Goal: Task Accomplishment & Management: Manage account settings

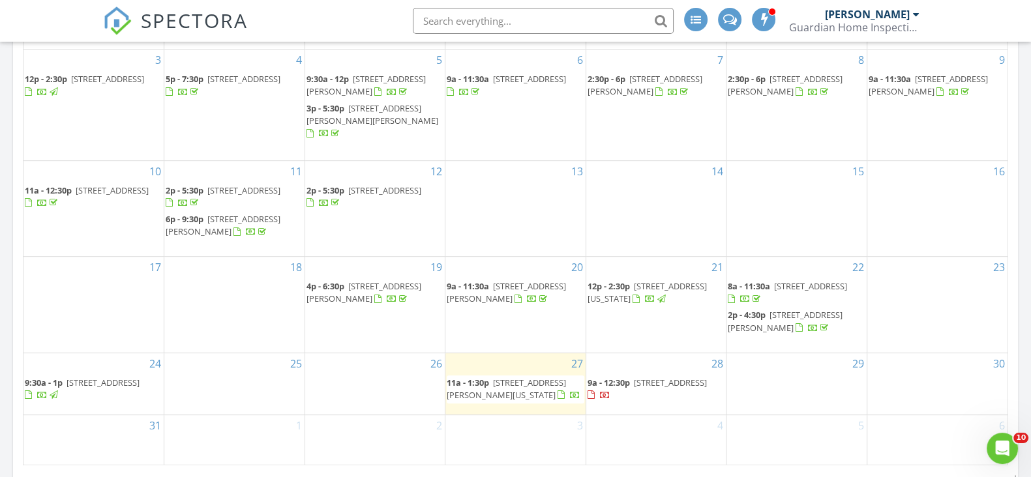
scroll to position [815, 0]
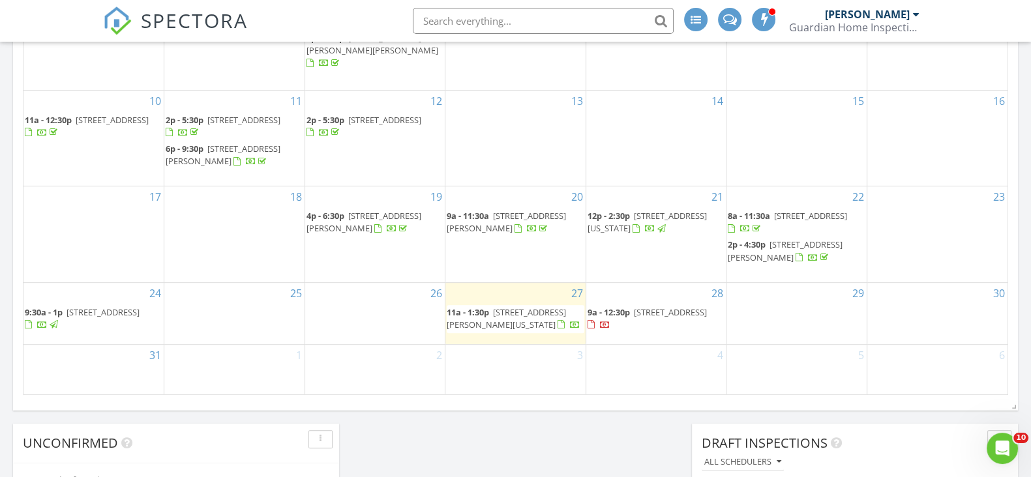
click at [508, 308] on span "470 Broome St 4S, New York 10013" at bounding box center [506, 318] width 119 height 24
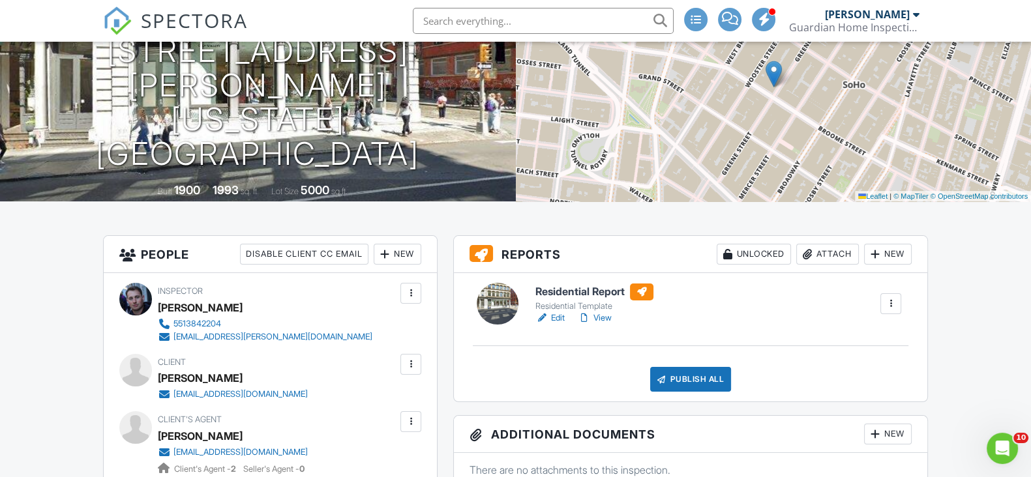
scroll to position [162, 0]
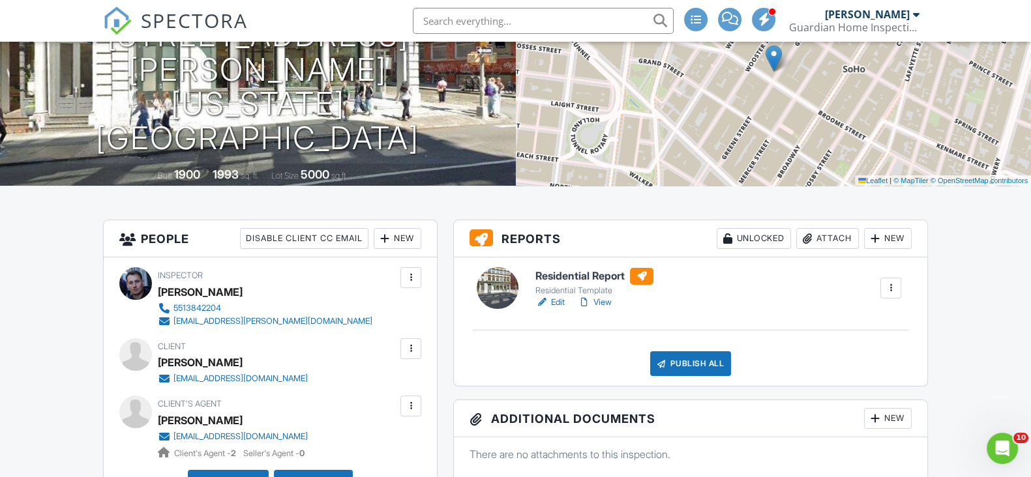
click at [557, 309] on link "Edit" at bounding box center [549, 302] width 29 height 13
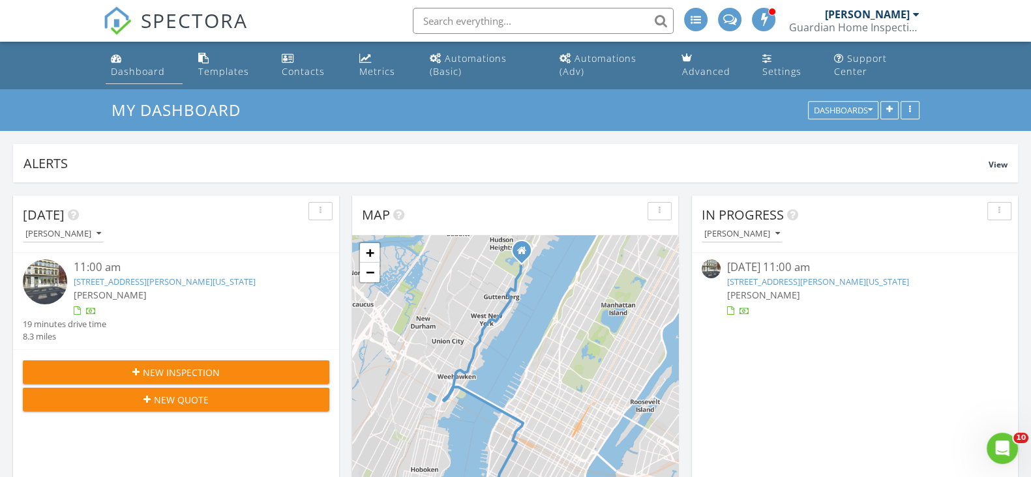
click at [134, 63] on link "Dashboard" at bounding box center [144, 65] width 76 height 37
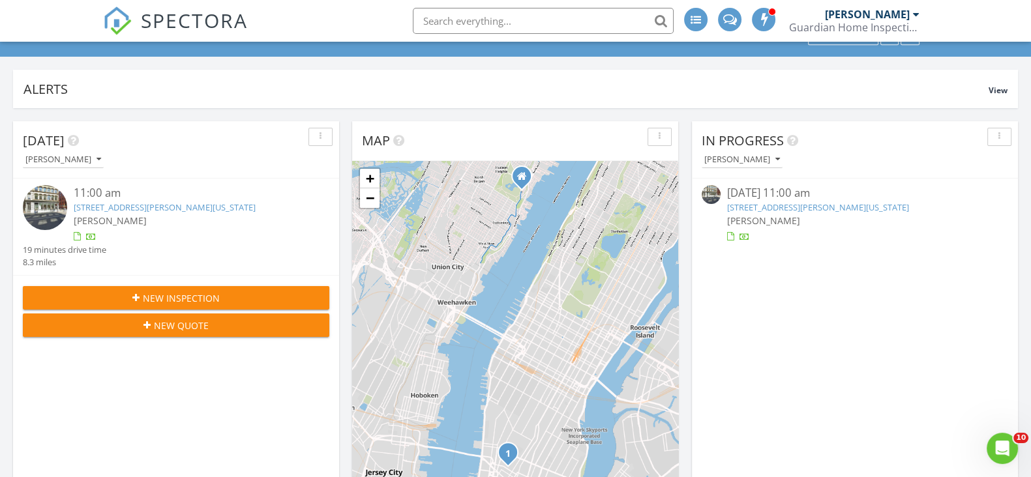
scroll to position [81, 0]
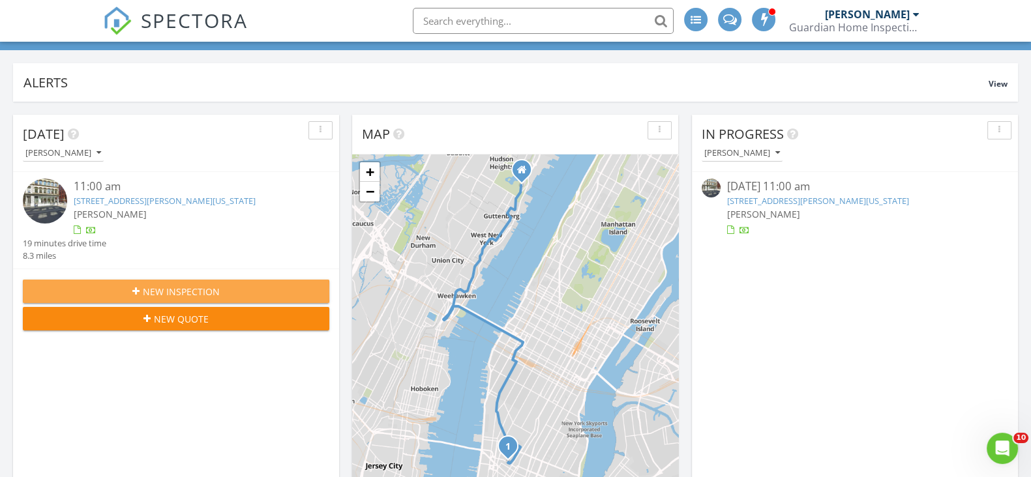
click at [140, 288] on icon "button" at bounding box center [135, 291] width 7 height 9
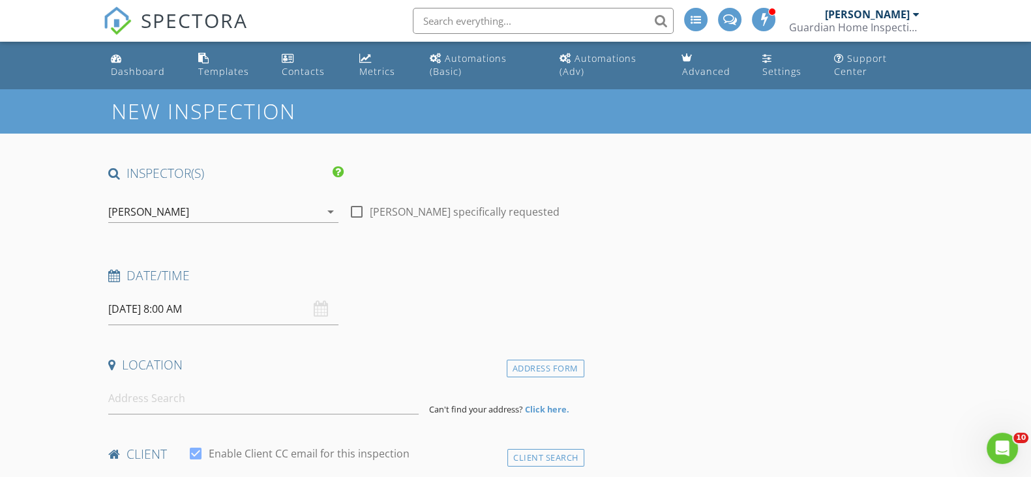
click at [317, 309] on div "08/28/2025 8:00 AM" at bounding box center [223, 309] width 230 height 32
click at [166, 305] on input "08/28/2025 8:00 AM" at bounding box center [223, 309] width 230 height 32
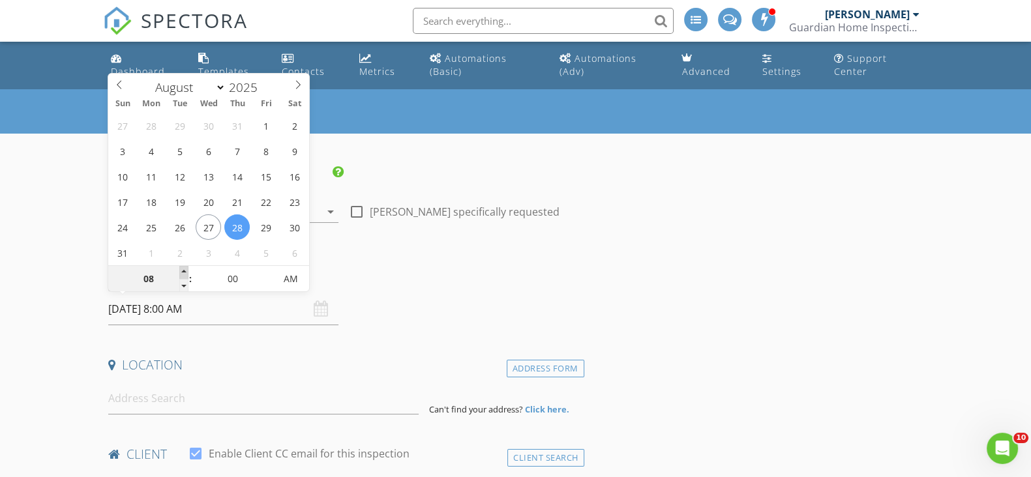
type input "09"
type input "08/28/2025 9:00 AM"
click at [183, 268] on span at bounding box center [183, 272] width 9 height 13
type input "05"
type input "08/28/2025 9:05 AM"
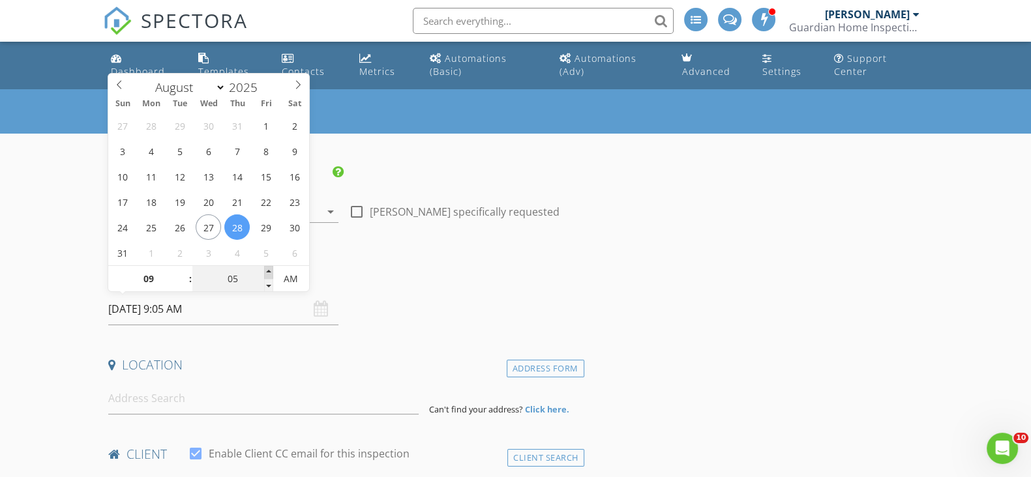
click at [271, 271] on span at bounding box center [268, 272] width 9 height 13
type input "10"
type input "08/28/2025 9:10 AM"
type input "15"
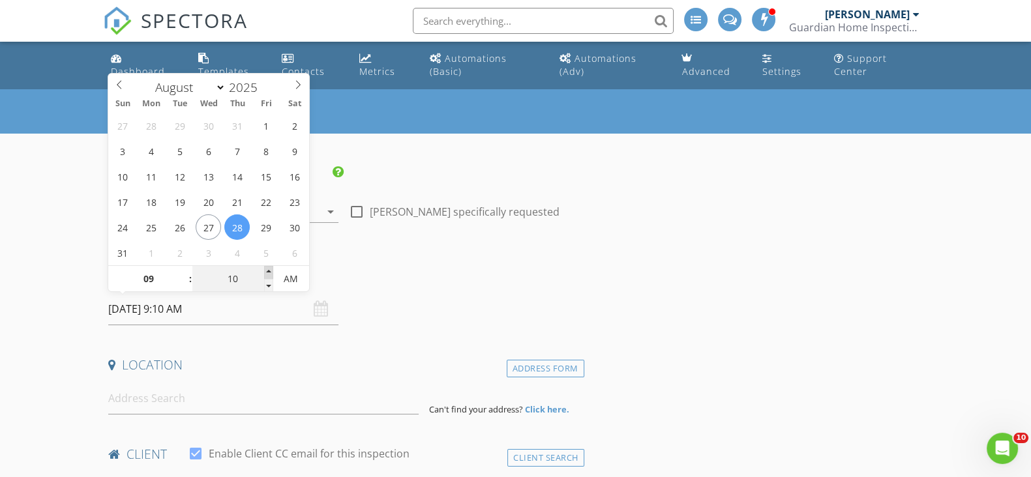
type input "08/28/2025 9:15 AM"
click at [271, 271] on span at bounding box center [268, 272] width 9 height 13
type input "20"
type input "08/28/2025 9:20 AM"
drag, startPoint x: 271, startPoint y: 272, endPoint x: 259, endPoint y: 272, distance: 11.7
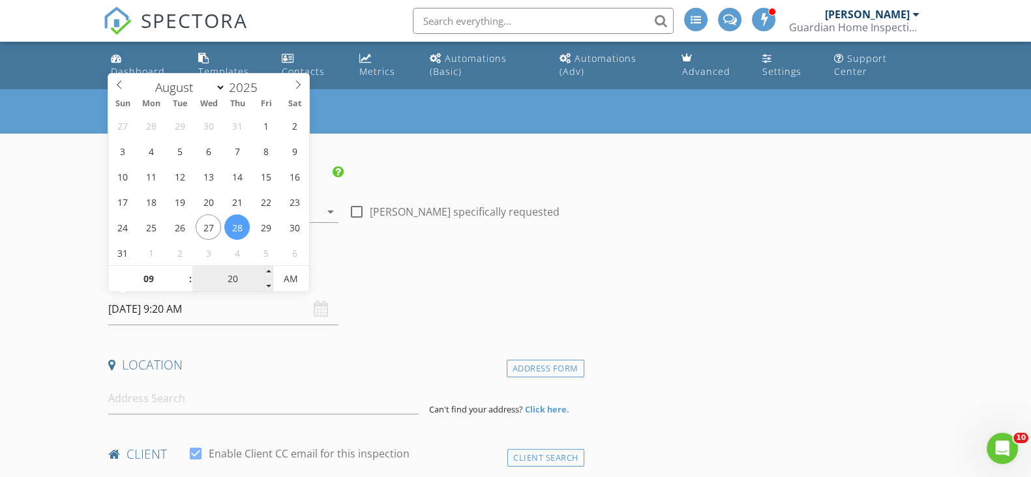
click at [270, 271] on span at bounding box center [268, 272] width 9 height 13
type input "25"
type input "08/28/2025 9:25 AM"
click at [269, 272] on span at bounding box center [268, 272] width 9 height 13
type input "30"
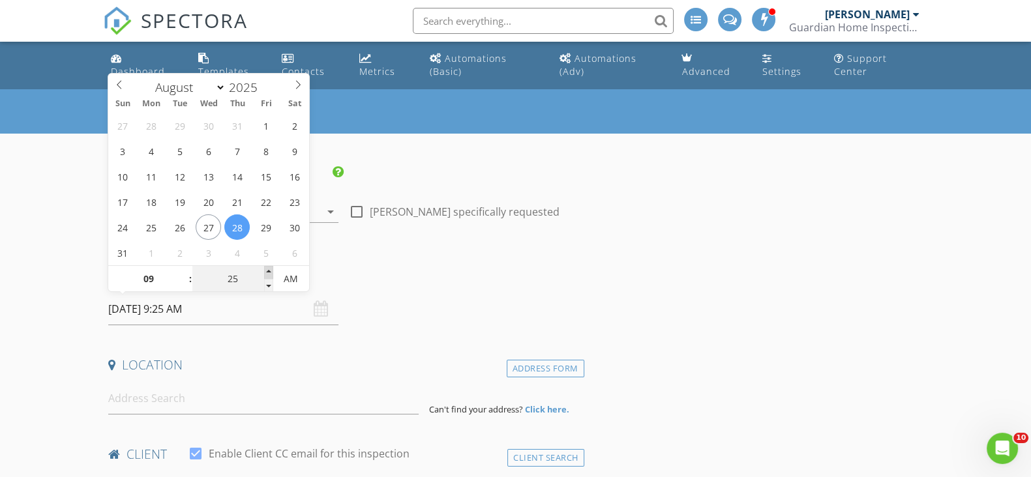
type input "08/28/2025 9:30 AM"
click at [269, 272] on span at bounding box center [268, 272] width 9 height 13
type input "35"
type input "08/28/2025 9:35 AM"
click at [269, 272] on span at bounding box center [268, 272] width 9 height 13
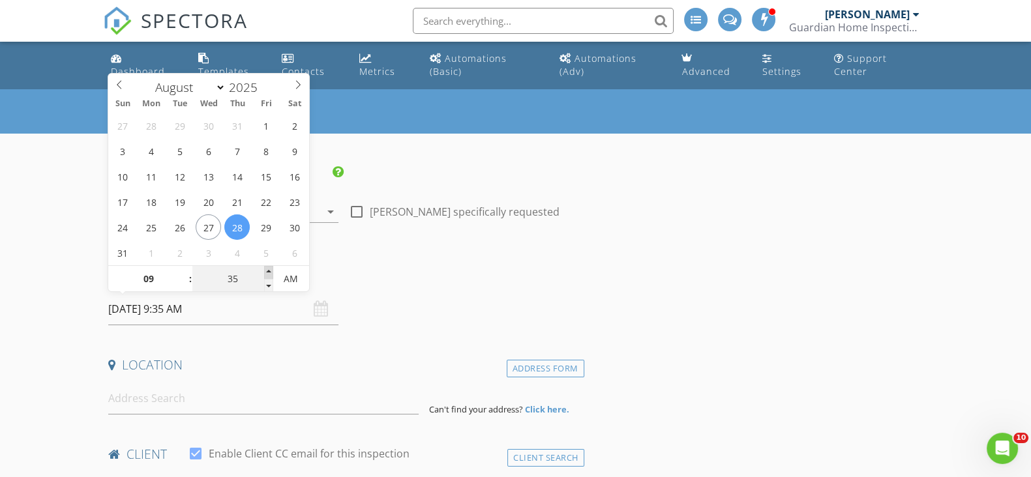
type input "40"
type input "08/28/2025 9:40 AM"
click at [269, 272] on span at bounding box center [268, 272] width 9 height 13
type input "45"
type input "08/28/2025 9:45 AM"
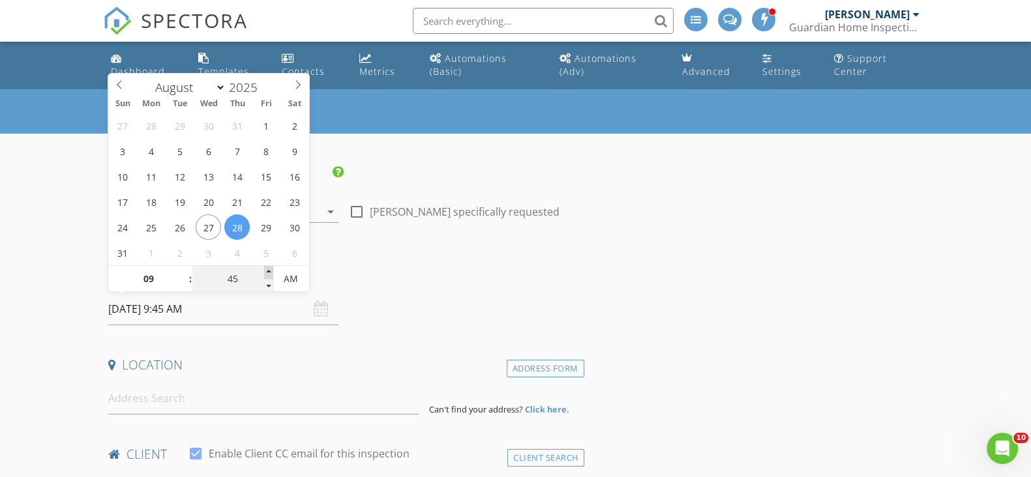
click at [269, 272] on span at bounding box center [268, 272] width 9 height 13
type input "50"
type input "08/28/2025 9:50 AM"
click at [269, 272] on span at bounding box center [268, 272] width 9 height 13
type input "55"
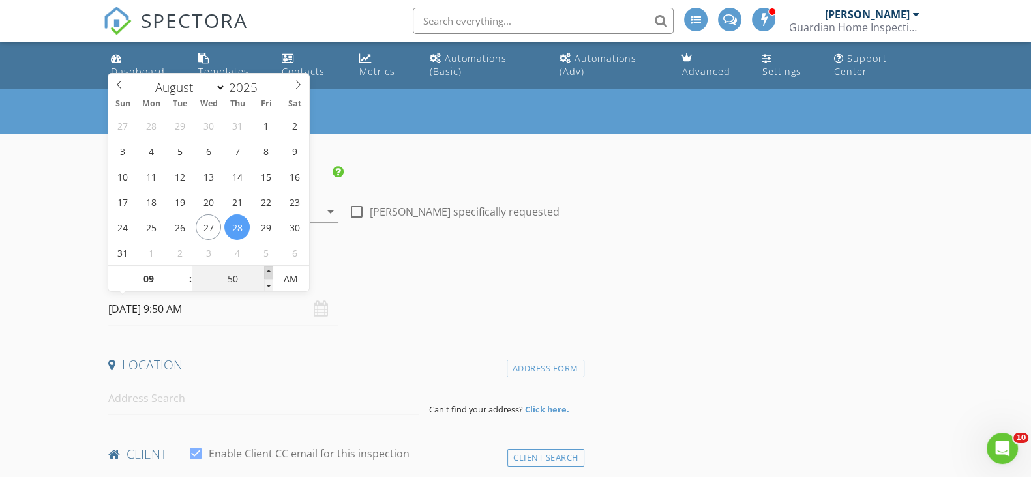
type input "08/28/2025 9:55 AM"
click at [269, 272] on span at bounding box center [268, 272] width 9 height 13
type input "10"
type input "00"
type input "08/28/2025 10:00 AM"
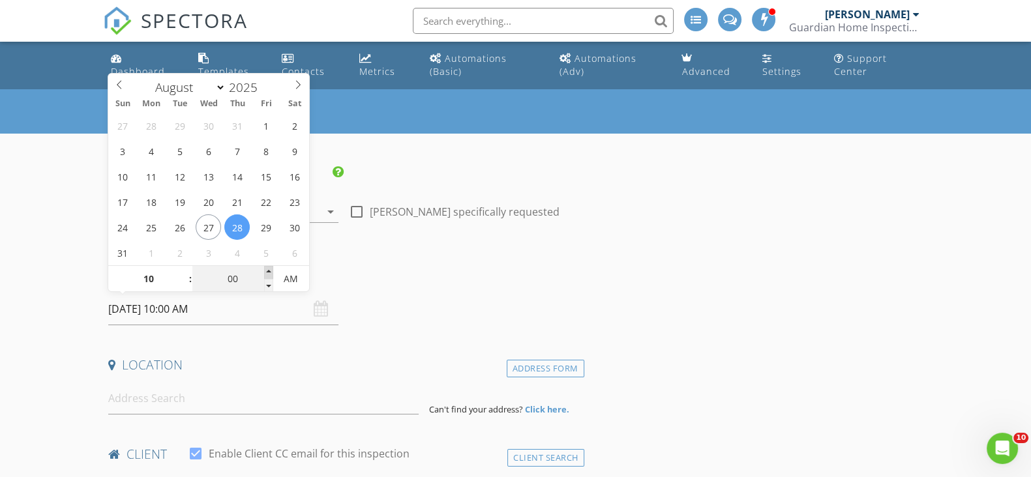
click at [269, 272] on span at bounding box center [268, 272] width 9 height 13
click at [202, 378] on div "Location" at bounding box center [343, 370] width 481 height 26
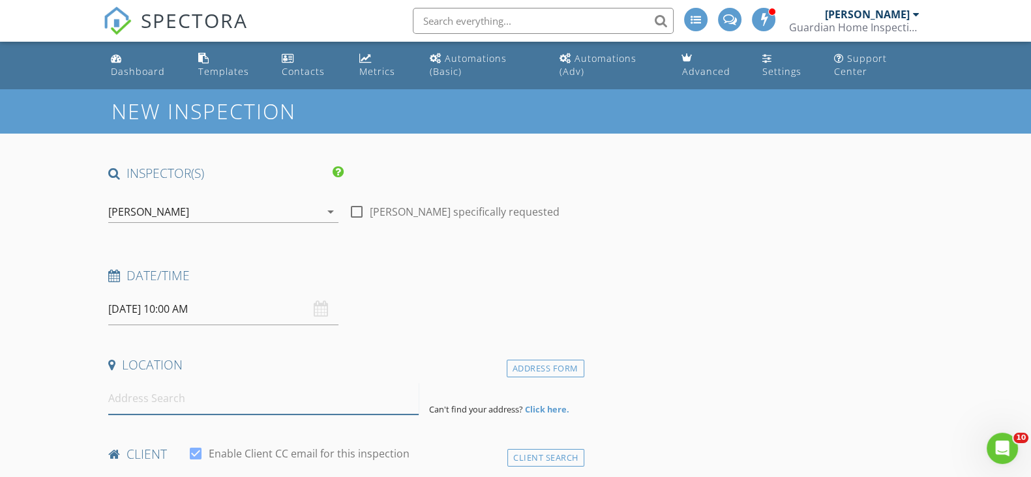
click at [200, 389] on input at bounding box center [263, 399] width 310 height 32
paste input "142 osprey road hacketstown 07840"
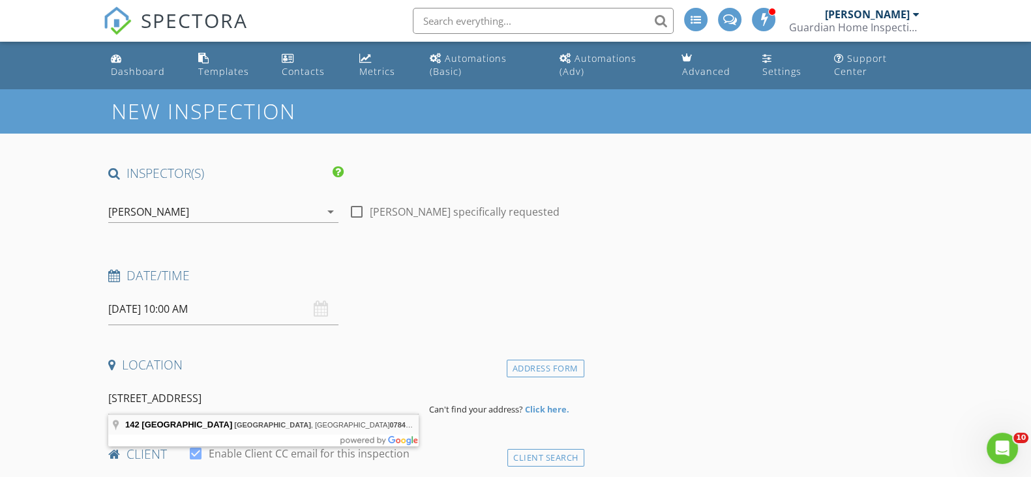
type input "142 Osprey Road, Hackettstown, NJ 07840, USA"
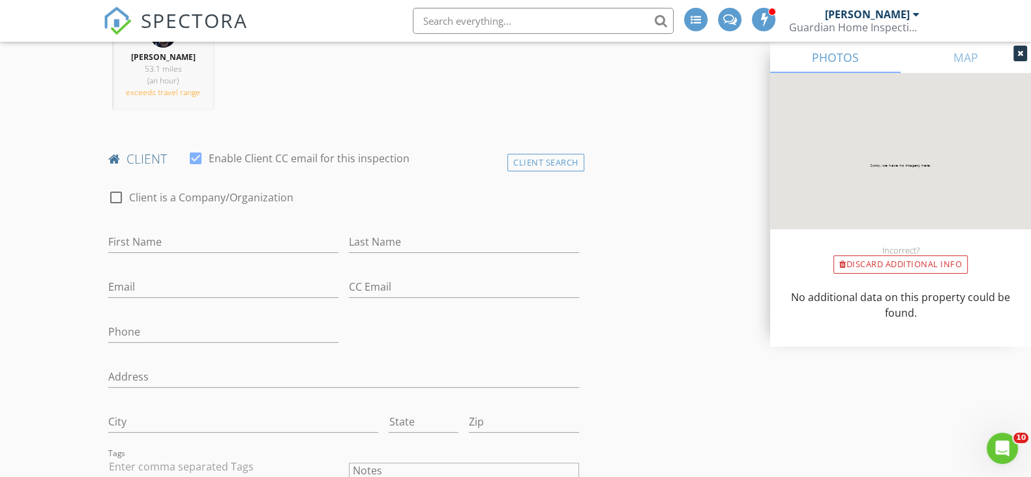
scroll to position [570, 0]
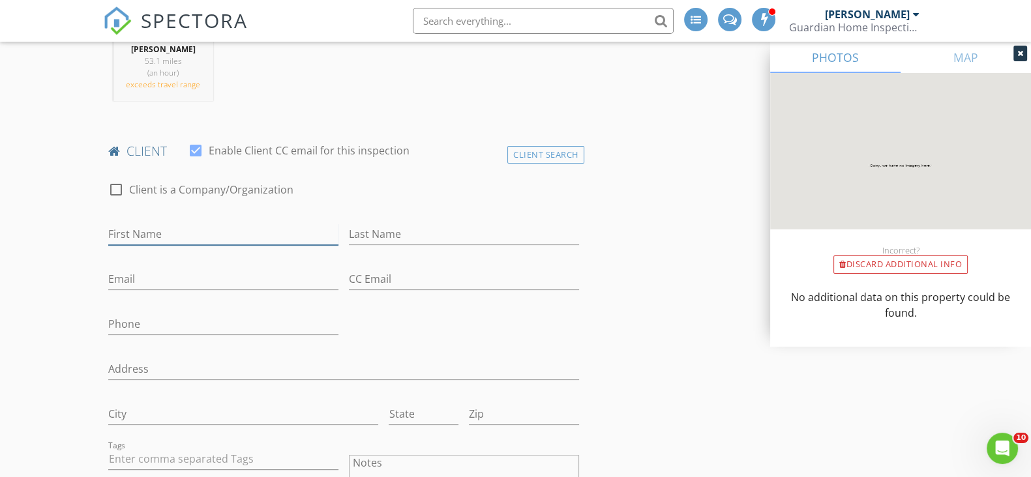
click at [189, 236] on input "First Name" at bounding box center [223, 235] width 230 height 22
type input "[PERSON_NAME]"
click at [366, 224] on input "Last Name" at bounding box center [464, 235] width 230 height 22
type input "[PERSON_NAME]"
click at [275, 295] on div at bounding box center [223, 299] width 230 height 8
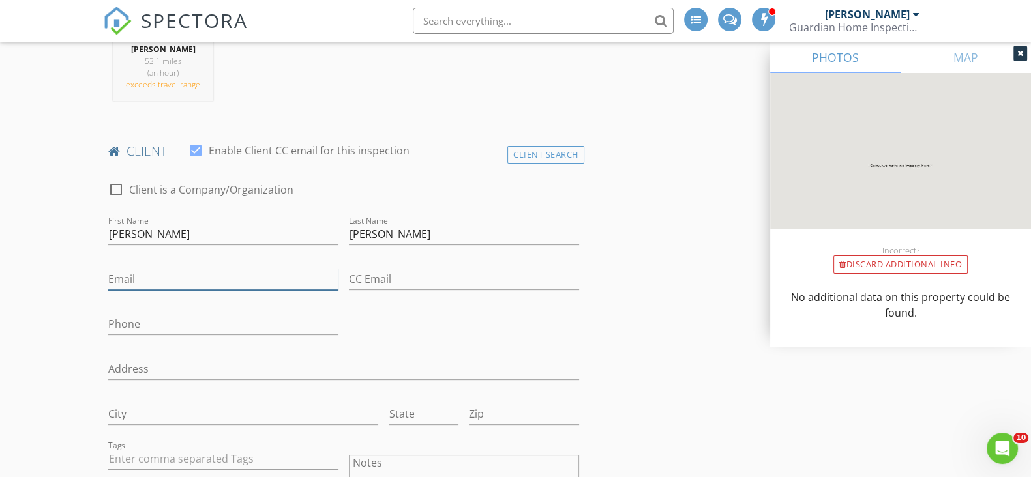
click at [281, 282] on input "Email" at bounding box center [223, 280] width 230 height 22
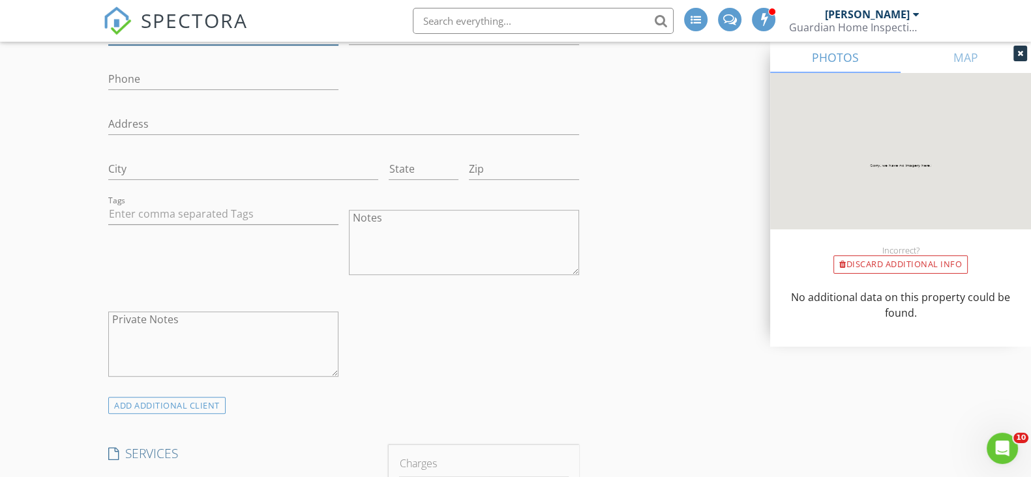
scroll to position [978, 0]
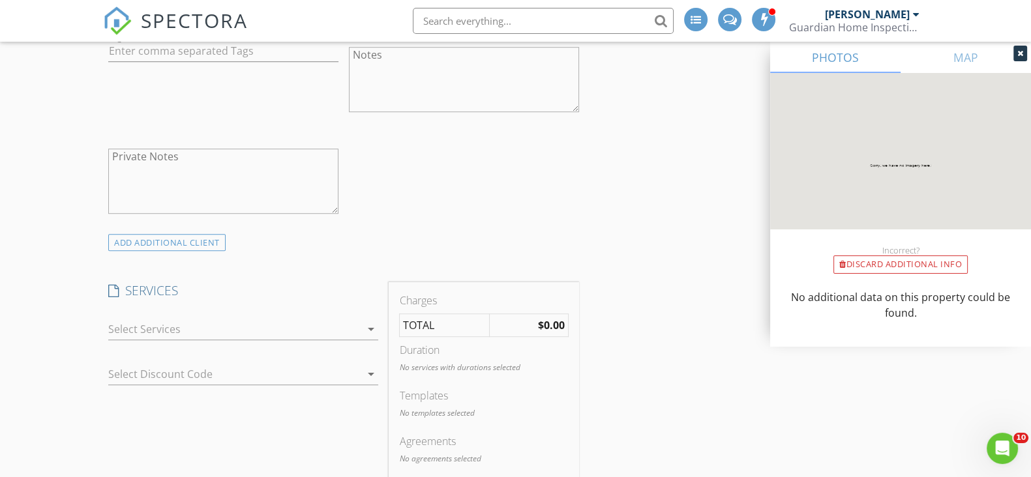
type input "[EMAIL_ADDRESS][DOMAIN_NAME]"
click at [267, 327] on div at bounding box center [234, 329] width 252 height 21
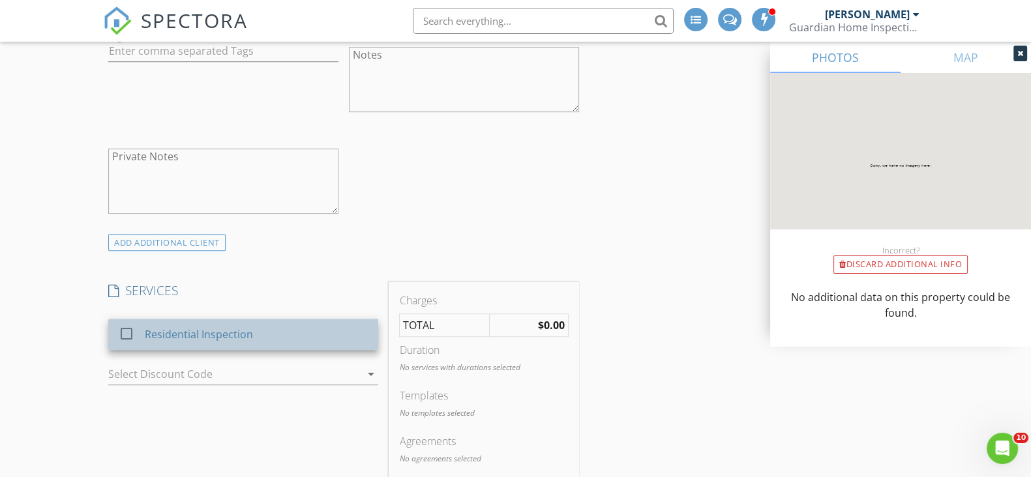
click at [287, 333] on div "Residential Inspection" at bounding box center [256, 334] width 223 height 26
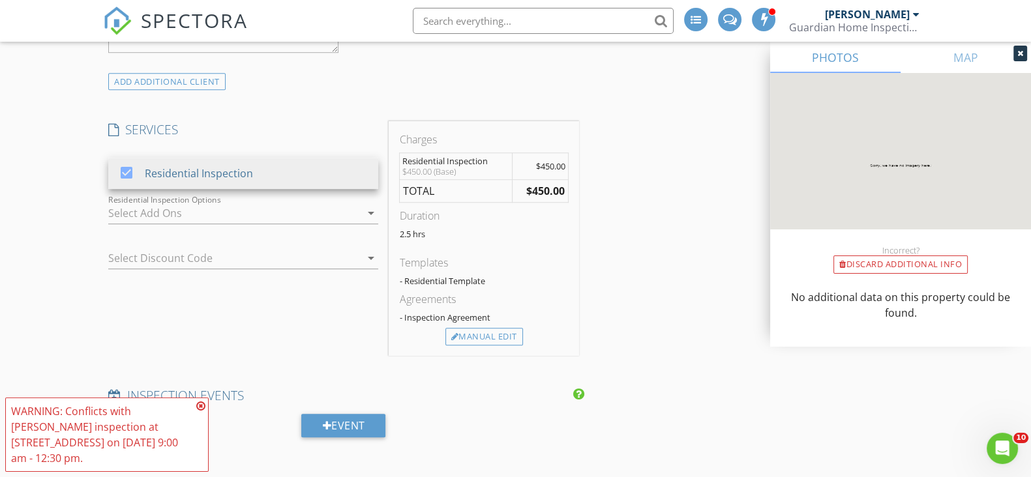
scroll to position [1140, 0]
click at [261, 215] on div at bounding box center [234, 211] width 252 height 21
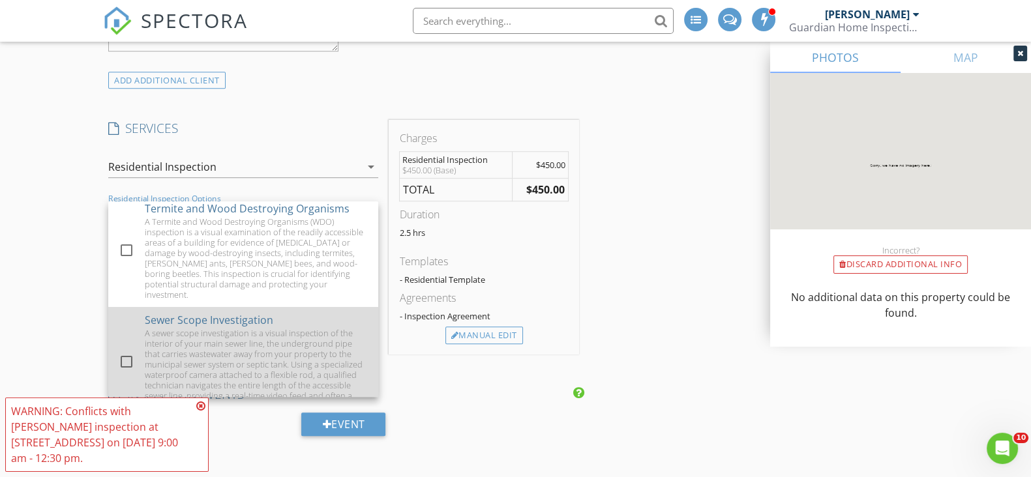
scroll to position [81, 0]
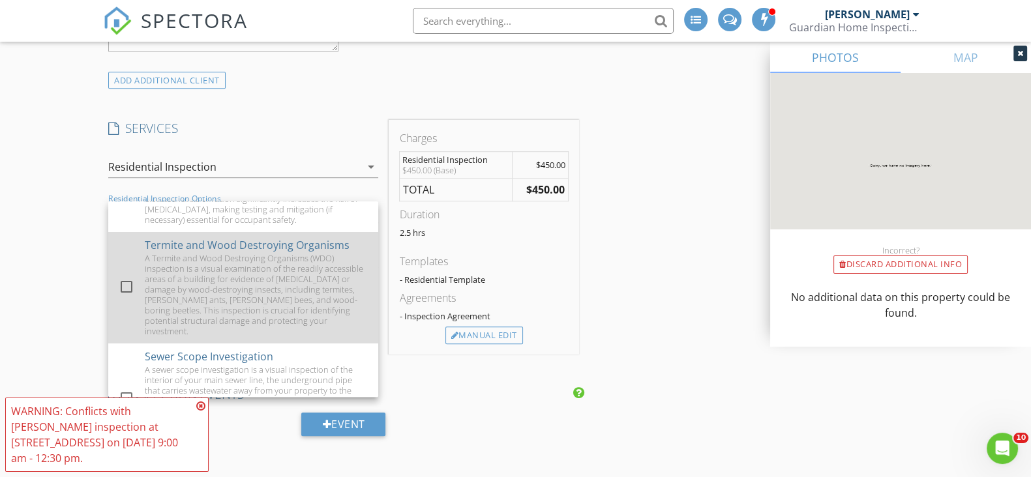
click at [228, 286] on div "A Termite and Wood Destroying Organisms (WDO) inspection is a visual examinatio…" at bounding box center [256, 294] width 223 height 83
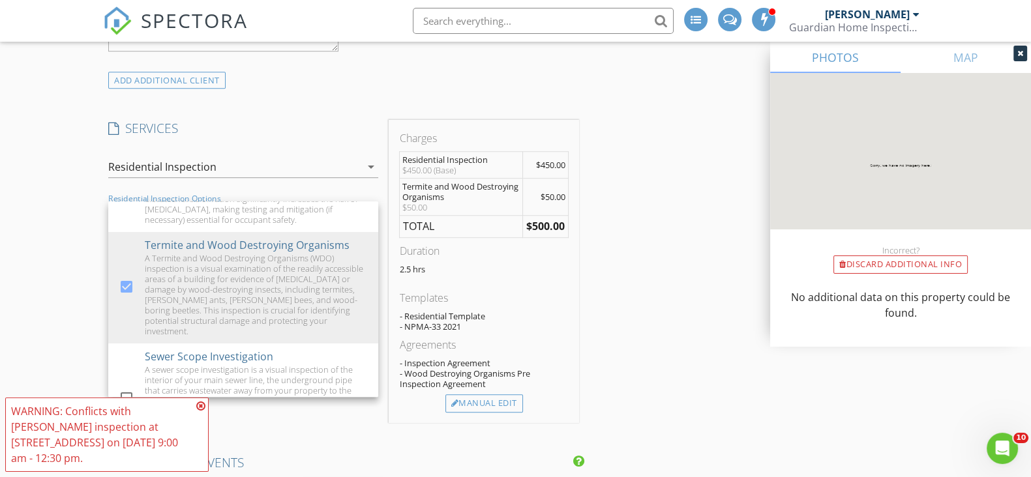
click at [642, 301] on div "INSPECTOR(S) check_box Harrison Foley PRIMARY Harrison Foley arrow_drop_down ch…" at bounding box center [515, 314] width 825 height 2578
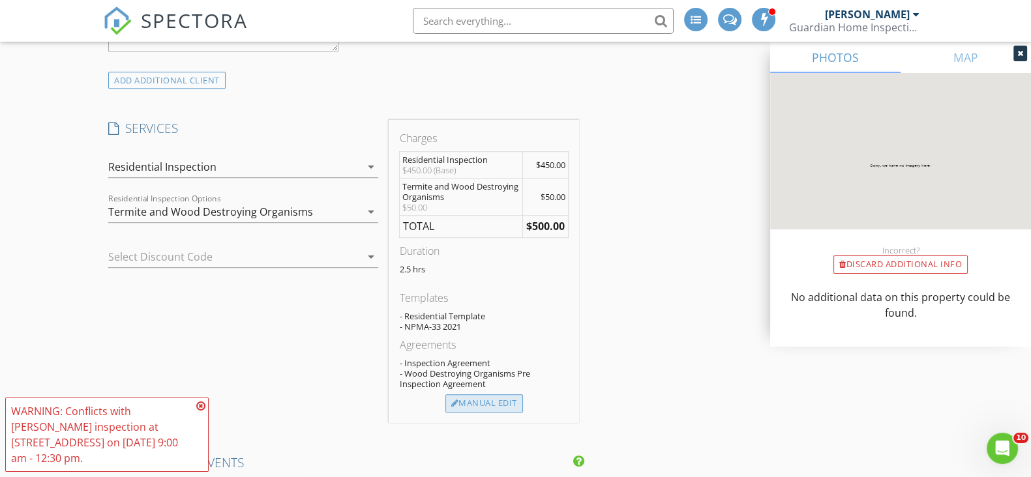
click at [466, 402] on div "Manual Edit" at bounding box center [484, 403] width 78 height 18
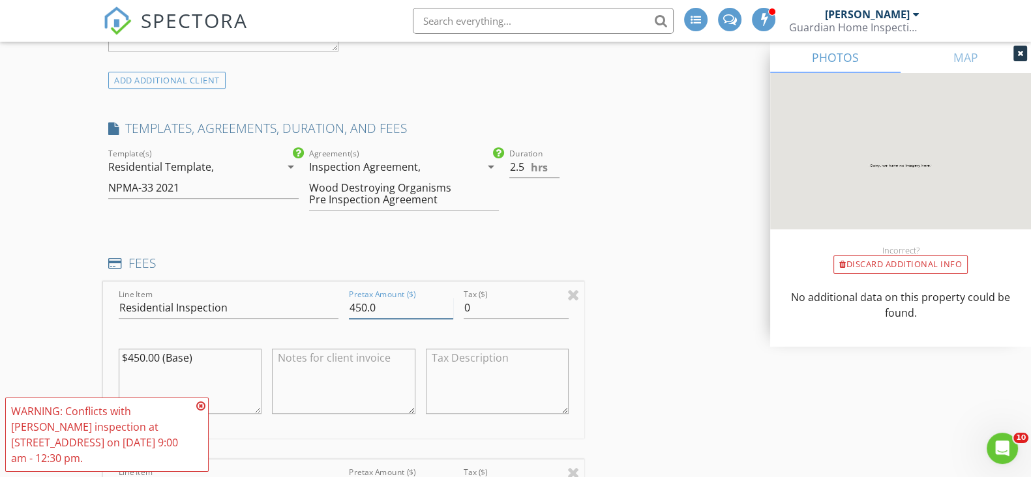
click at [427, 304] on input "450.0" at bounding box center [401, 308] width 104 height 22
drag, startPoint x: 424, startPoint y: 304, endPoint x: 356, endPoint y: 305, distance: 67.8
click at [356, 305] on input "450.0" at bounding box center [401, 308] width 104 height 22
type input "400"
click at [524, 235] on div "INSPECTOR(S) check_box Harrison Foley PRIMARY Harrison Foley arrow_drop_down ch…" at bounding box center [343, 414] width 481 height 2778
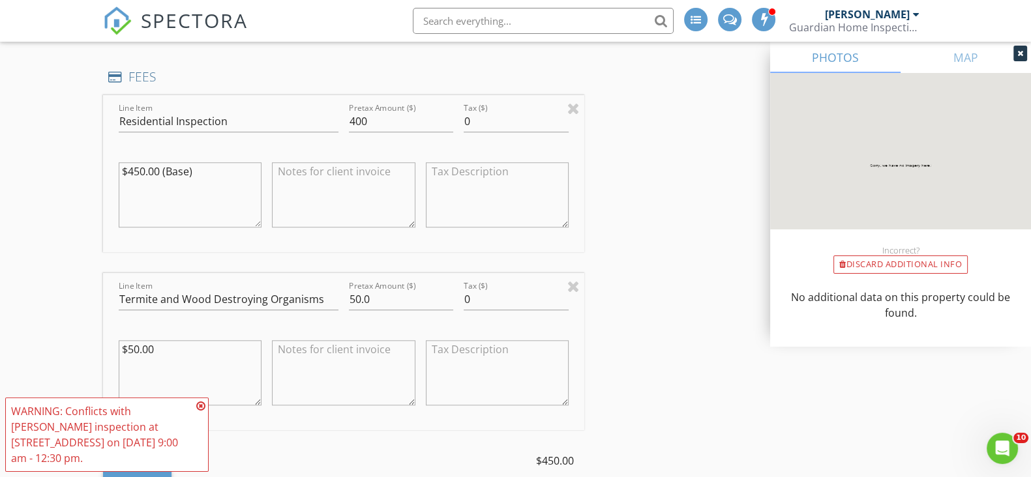
scroll to position [1303, 0]
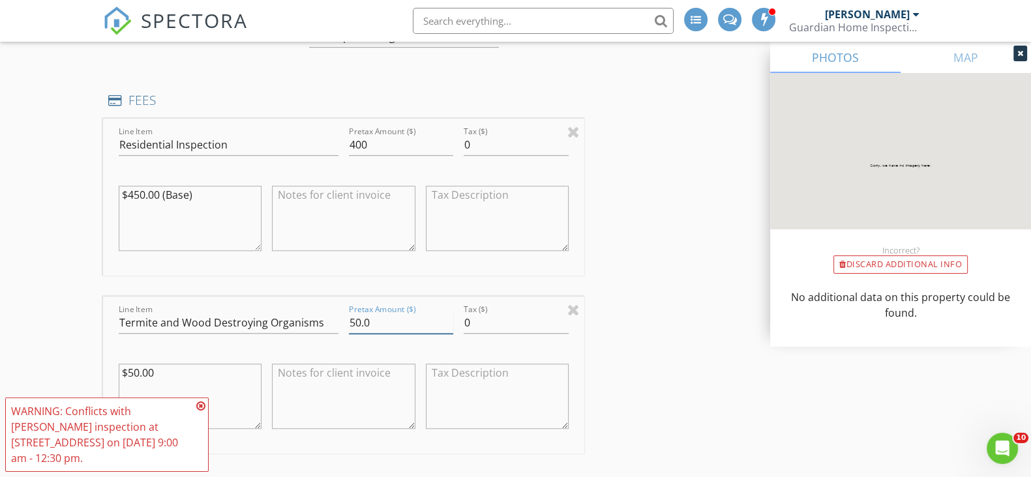
drag, startPoint x: 380, startPoint y: 322, endPoint x: 323, endPoint y: 318, distance: 56.9
click at [323, 318] on div "Line Item Termite and Wood Destroying Organisms Pretax Amount ($) 50.0 Tax ($) …" at bounding box center [343, 375] width 481 height 157
type input "0"
drag, startPoint x: 603, startPoint y: 248, endPoint x: 593, endPoint y: 250, distance: 10.0
click at [603, 249] on div "INSPECTOR(S) check_box Harrison Foley PRIMARY Harrison Foley arrow_drop_down ch…" at bounding box center [515, 288] width 825 height 2854
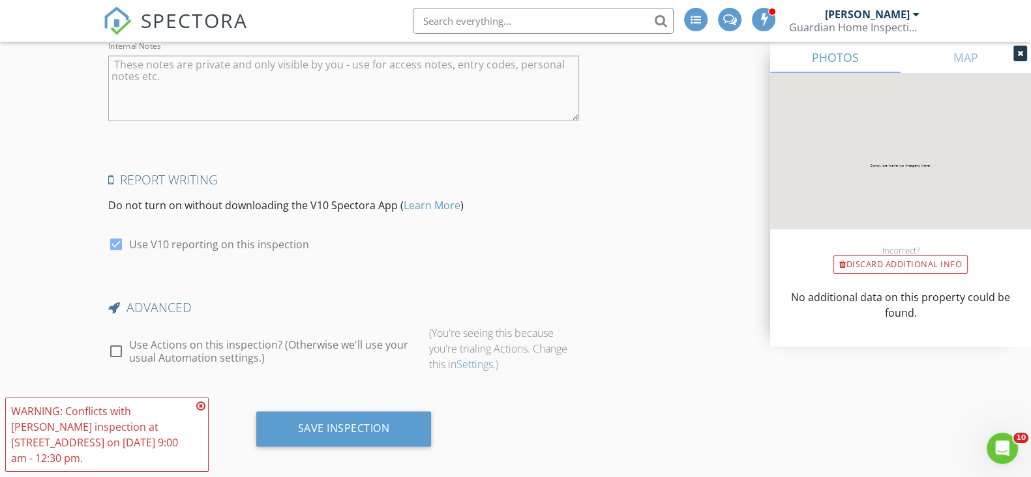
scroll to position [2567, 0]
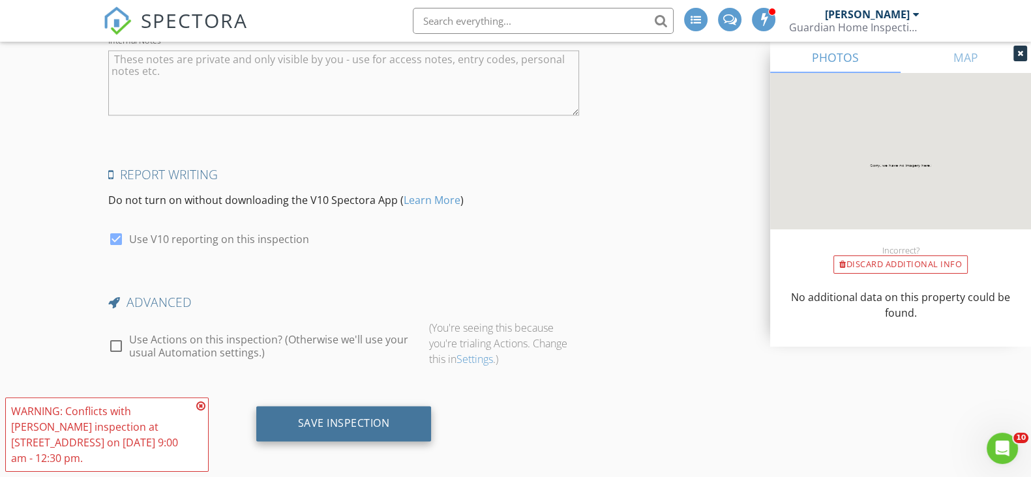
click at [333, 417] on div "Save Inspection" at bounding box center [344, 423] width 92 height 13
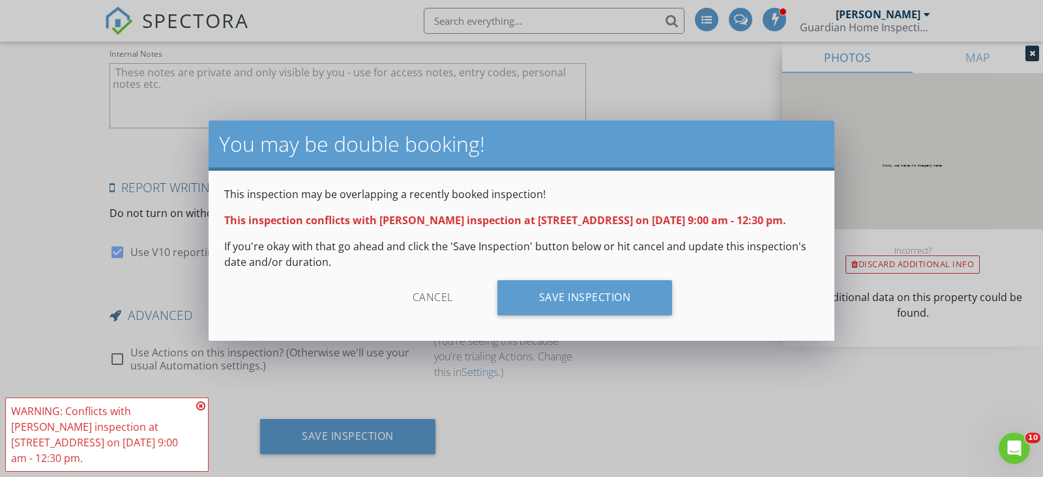
click at [430, 315] on div "Cancel" at bounding box center [433, 297] width 124 height 35
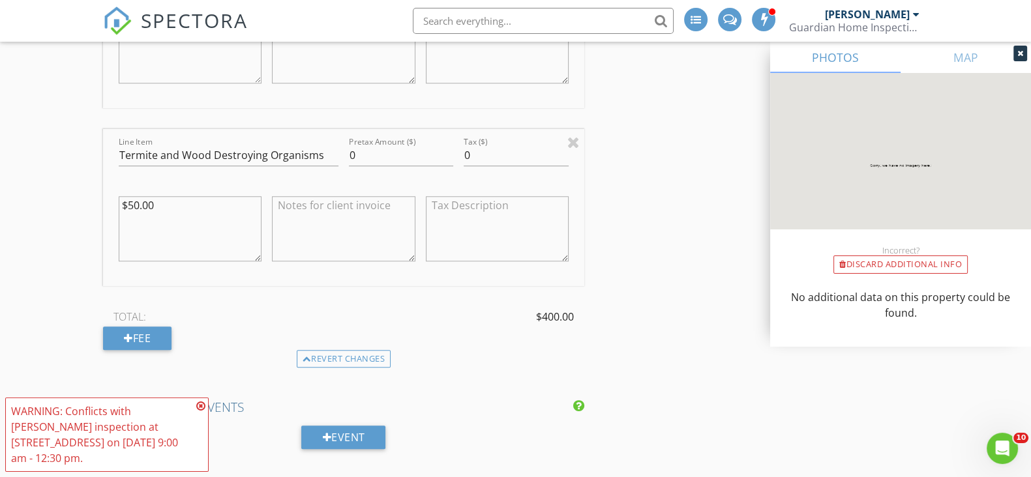
scroll to position [1413, 0]
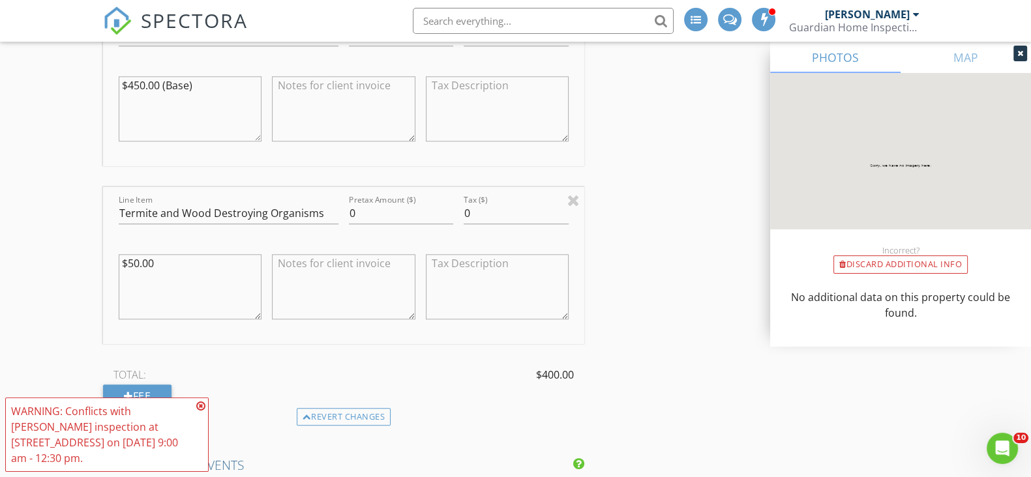
drag, startPoint x: 161, startPoint y: 263, endPoint x: 130, endPoint y: 256, distance: 31.5
click at [130, 256] on textarea "$50.00" at bounding box center [190, 286] width 143 height 65
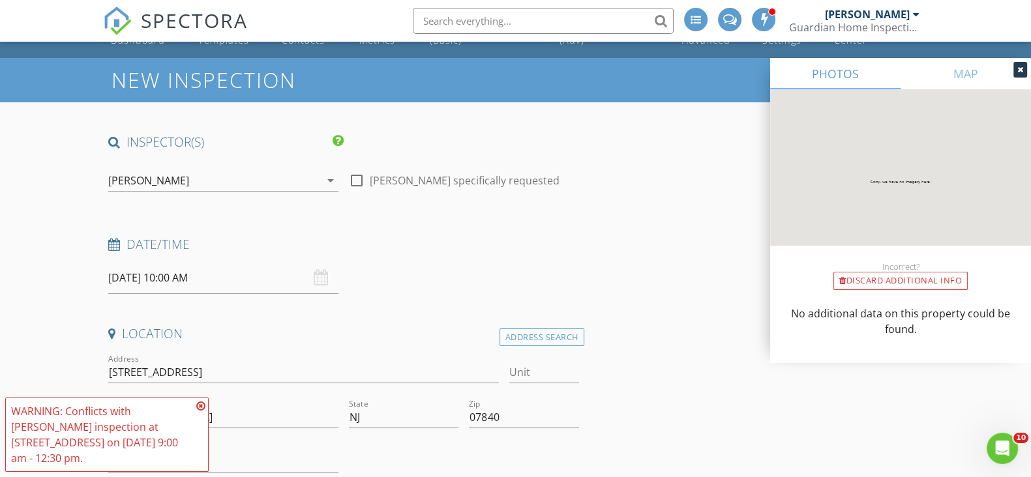
scroll to position [0, 0]
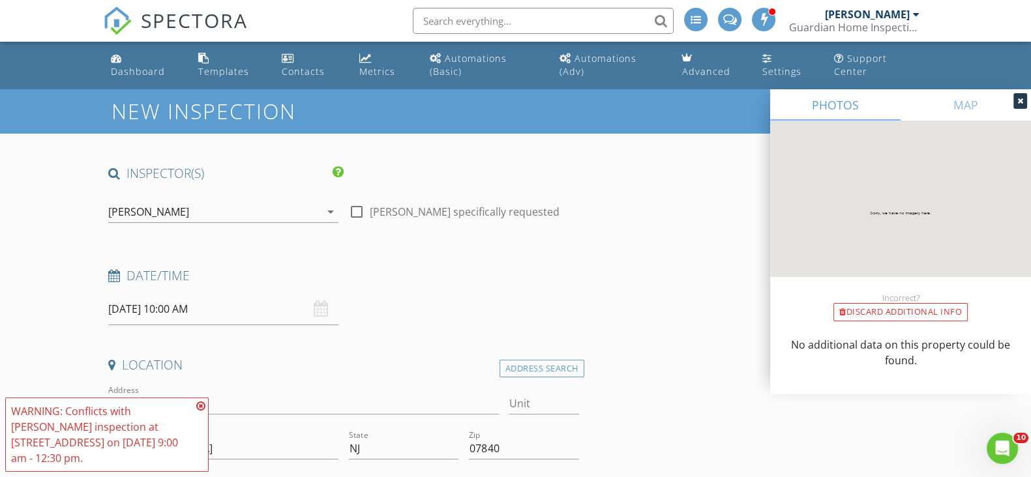
type textarea "$0"
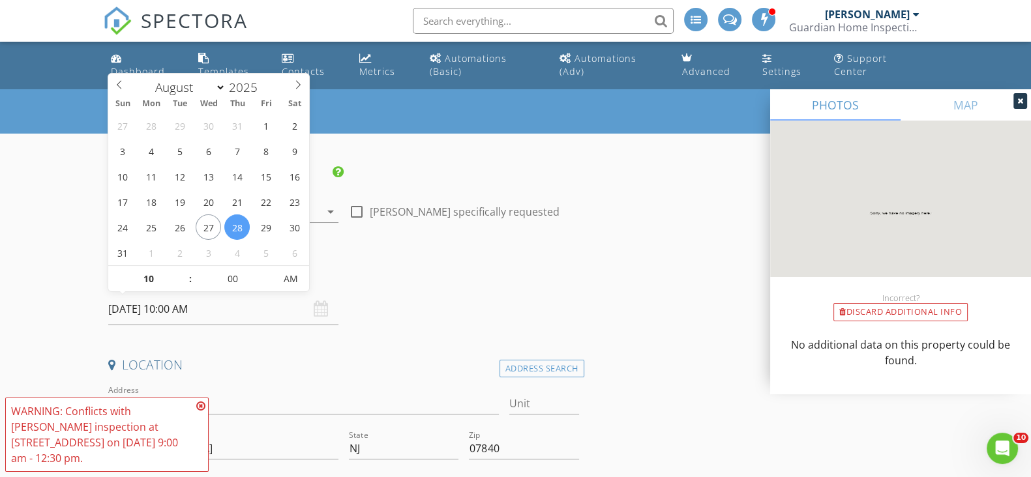
click at [139, 309] on input "08/28/2025 10:00 AM" at bounding box center [223, 309] width 230 height 32
select select "8"
type input "09/02/2025 10:00 AM"
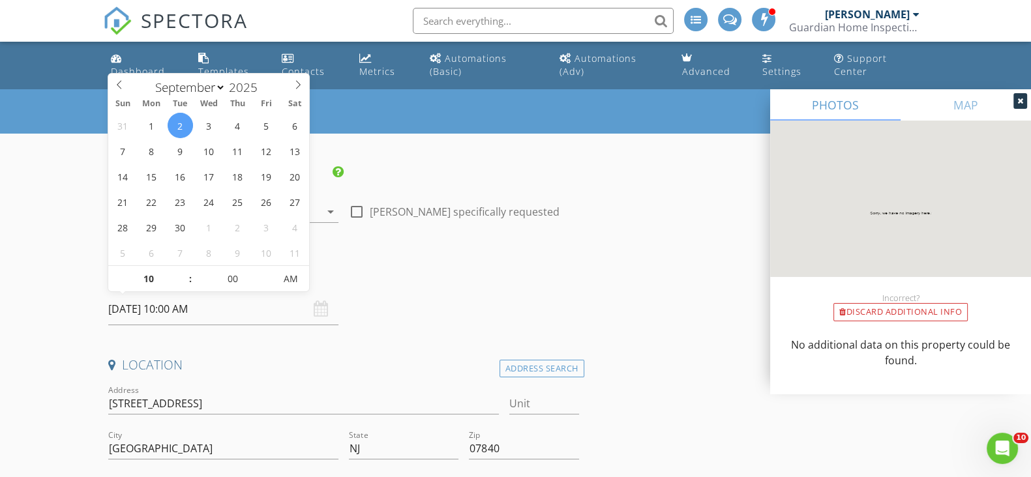
click at [420, 295] on div "Date/Time 09/02/2025 10:00 AM" at bounding box center [343, 296] width 481 height 58
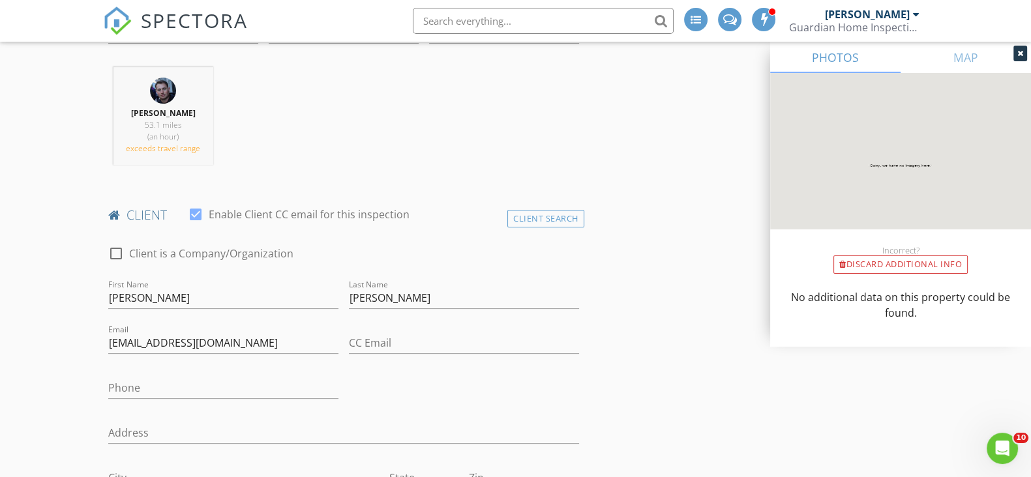
scroll to position [734, 0]
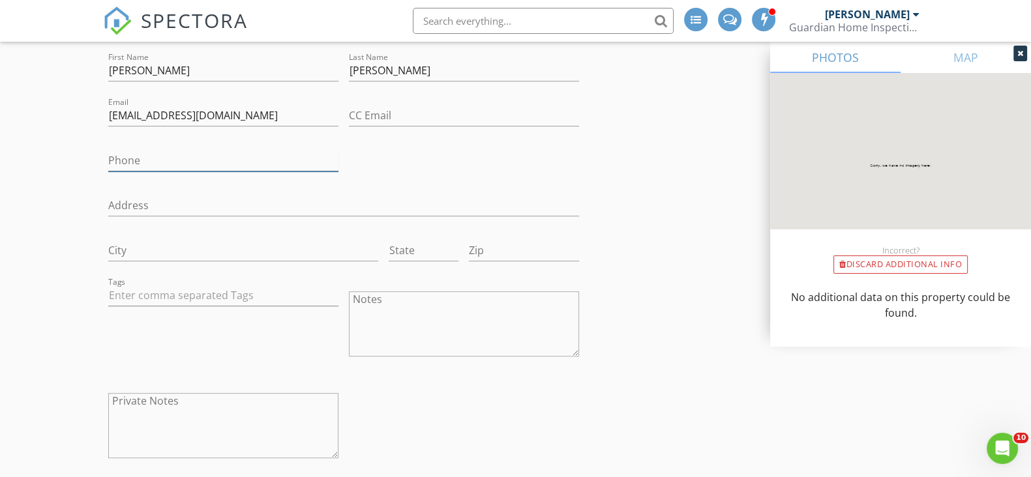
click at [249, 153] on input "Phone" at bounding box center [223, 161] width 230 height 22
type input "973-713-3051"
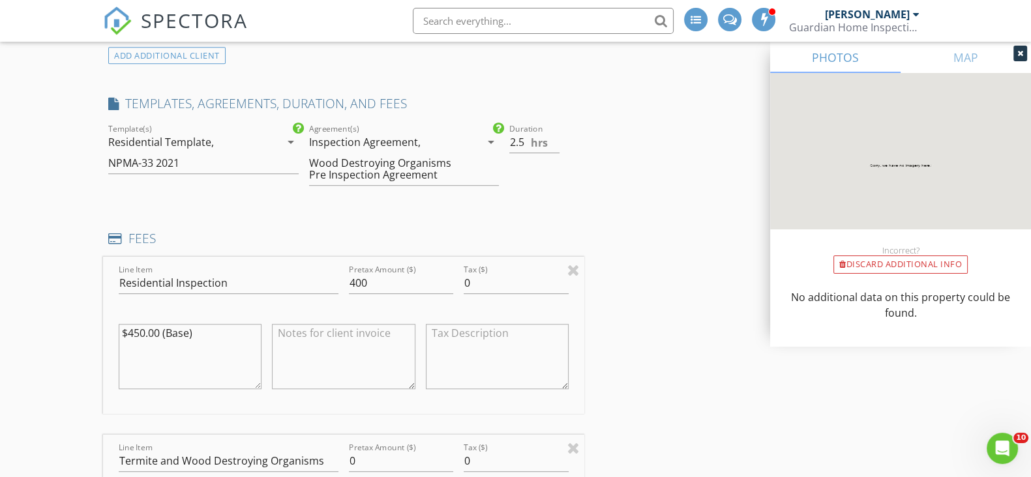
scroll to position [1222, 0]
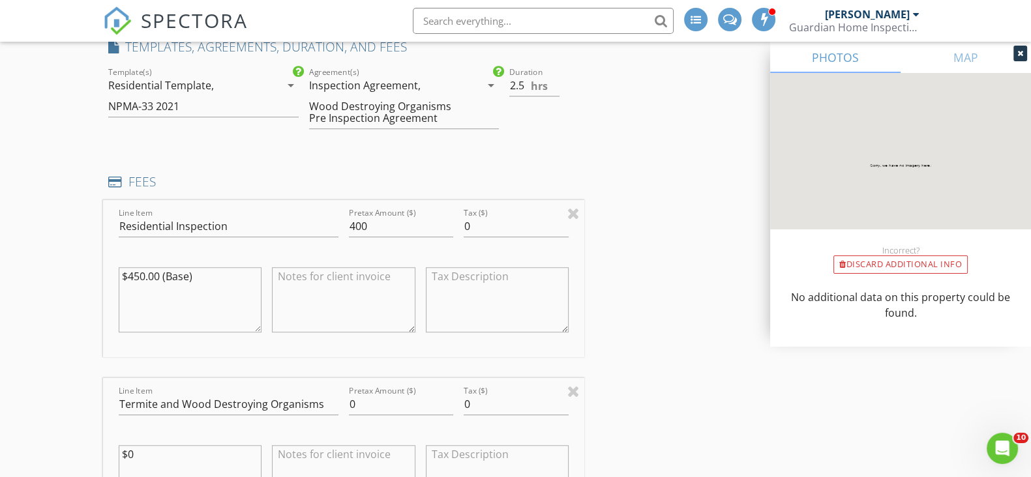
drag, startPoint x: 141, startPoint y: 275, endPoint x: 134, endPoint y: 275, distance: 7.2
click at [134, 275] on textarea "$450.00 (Base)" at bounding box center [190, 299] width 143 height 65
type textarea "$400.00 (Base)"
click at [41, 292] on div "New Inspection INSPECTOR(S) check_box Harrison Foley PRIMARY Harrison Foley arr…" at bounding box center [515, 347] width 1031 height 2960
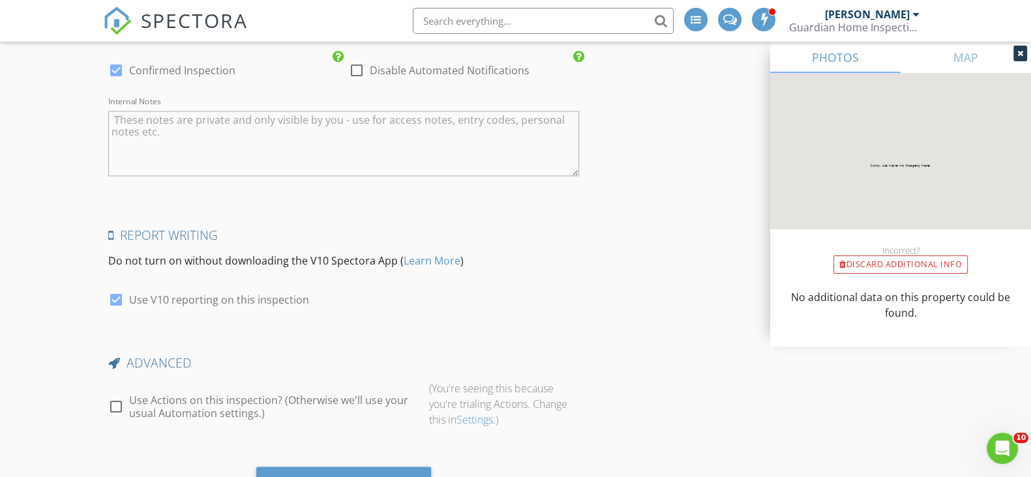
scroll to position [2567, 0]
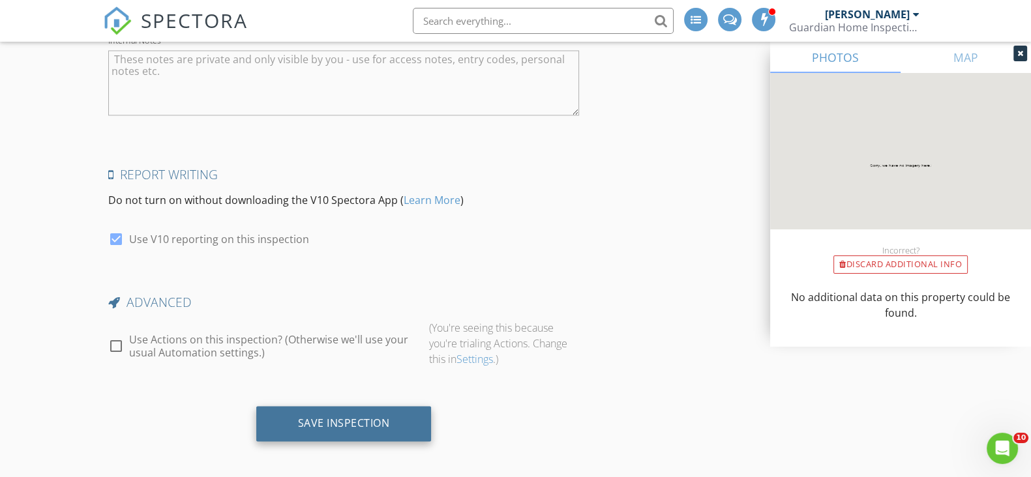
click at [367, 409] on div "Save Inspection" at bounding box center [343, 423] width 175 height 35
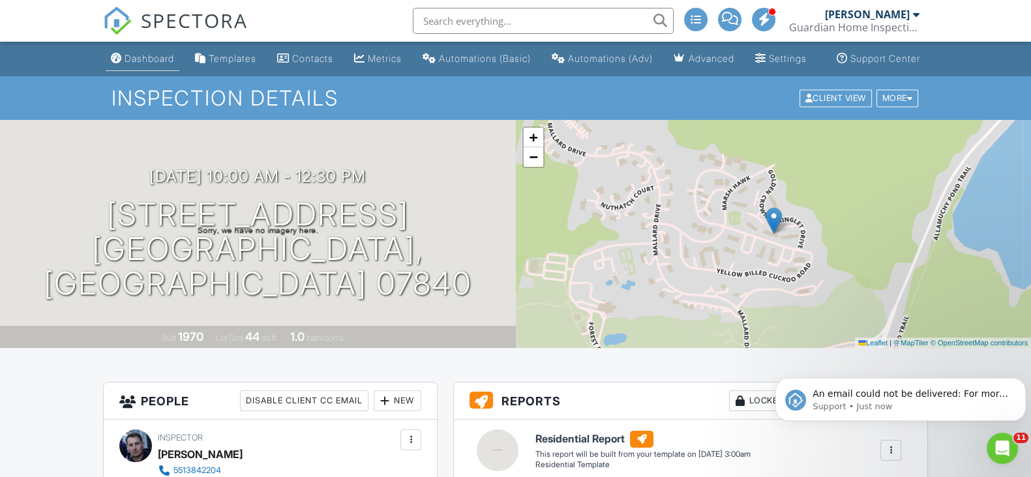
click at [147, 64] on div "Dashboard" at bounding box center [150, 58] width 50 height 11
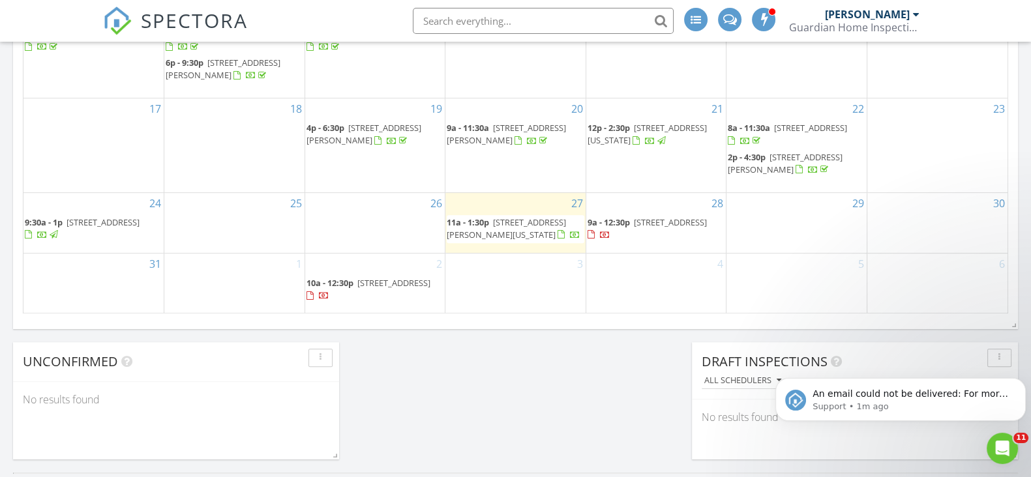
click at [357, 289] on span "142 Osprey Rd, Hackettstown 07840" at bounding box center [393, 283] width 73 height 12
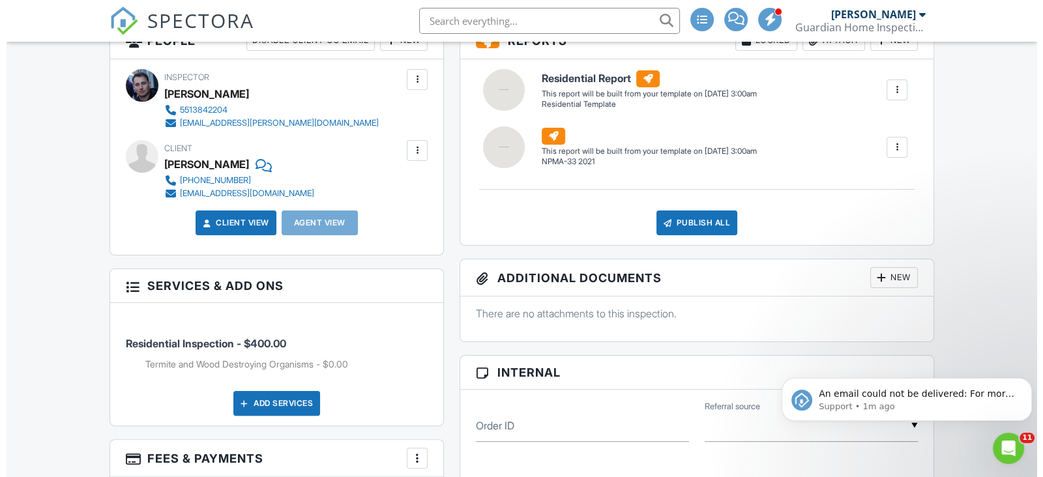
scroll to position [339, 0]
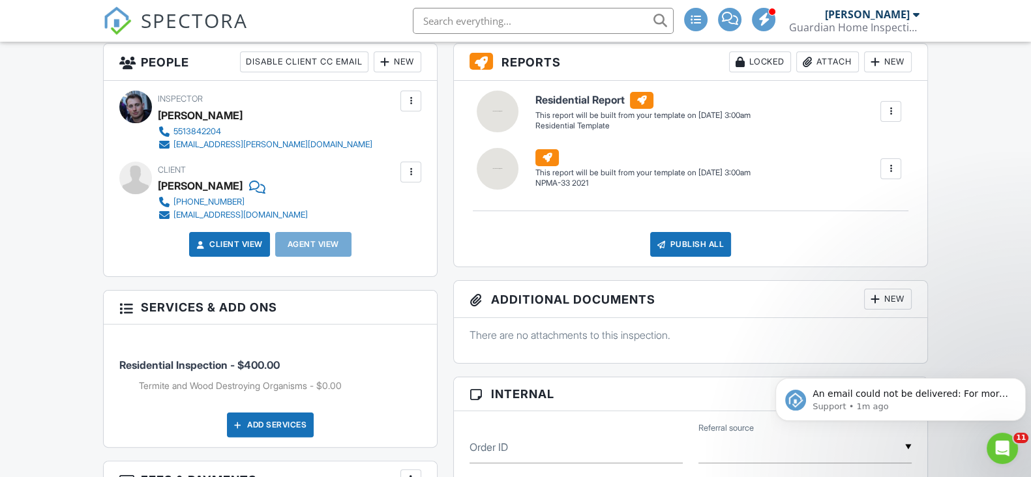
click at [409, 179] on div at bounding box center [410, 172] width 13 height 13
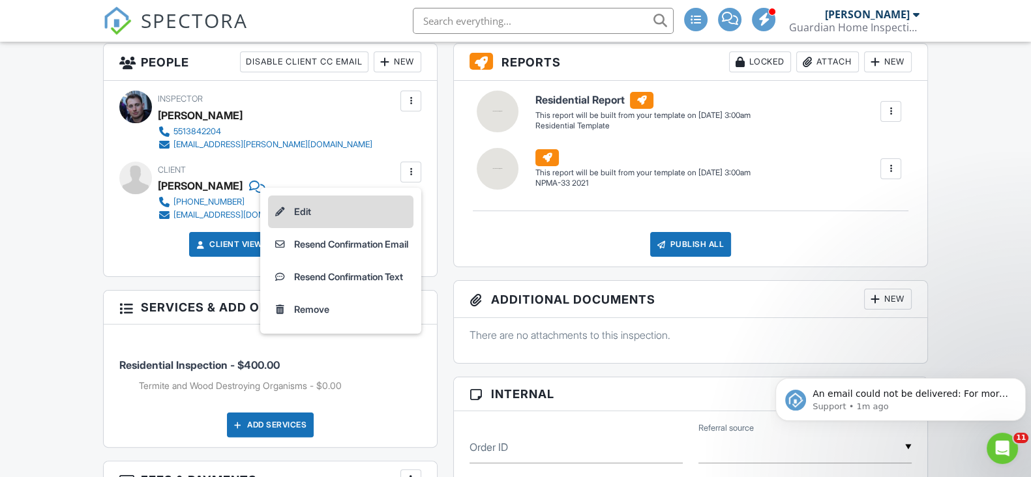
click at [343, 218] on li "Edit" at bounding box center [340, 212] width 145 height 33
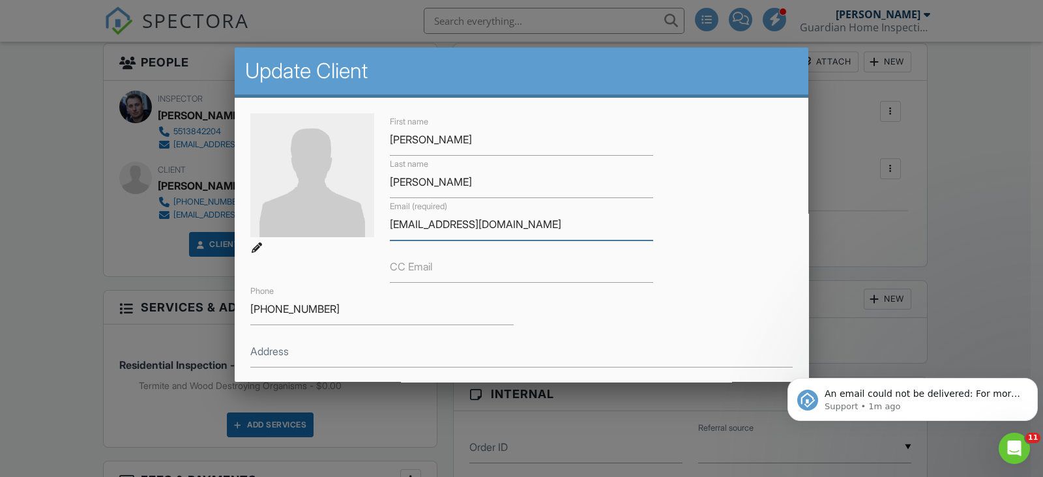
click at [432, 226] on input "[EMAIL_ADDRESS][DOMAIN_NAME]" at bounding box center [521, 225] width 263 height 32
type input "[EMAIL_ADDRESS][DOMAIN_NAME]"
click at [743, 258] on div "First name Michaela Last name Ampudia Email (required) ampudiamichaela@gmail.co…" at bounding box center [522, 288] width 558 height 350
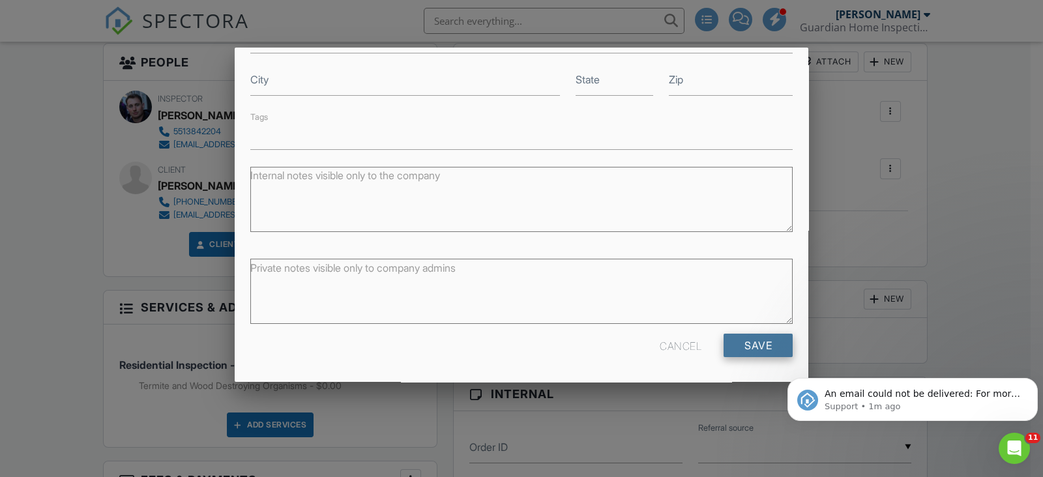
click at [730, 337] on input "Save" at bounding box center [758, 345] width 69 height 23
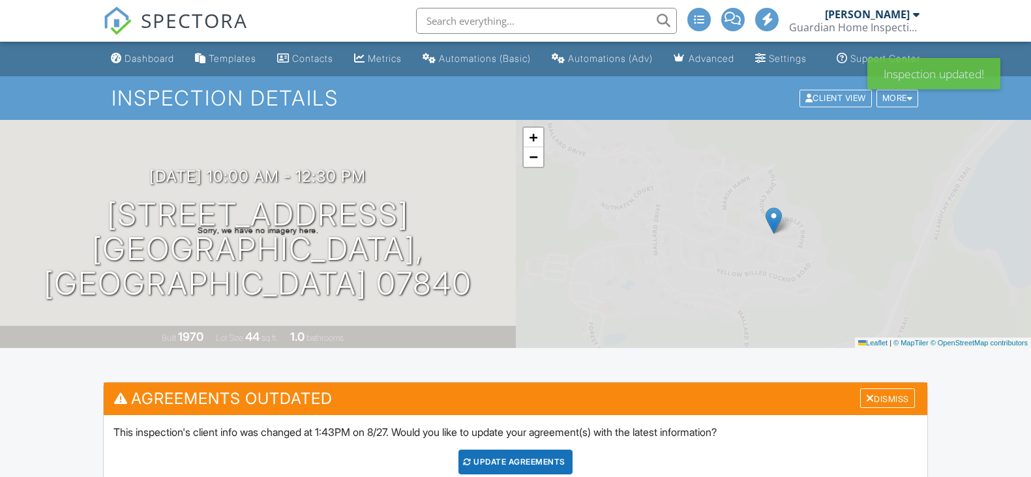
scroll to position [162, 0]
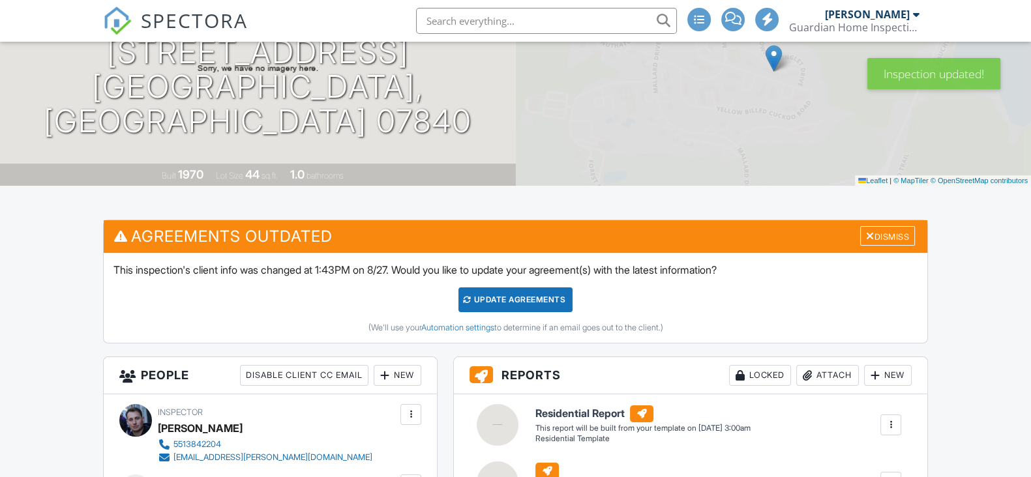
click at [547, 305] on div "Update Agreements" at bounding box center [515, 300] width 114 height 25
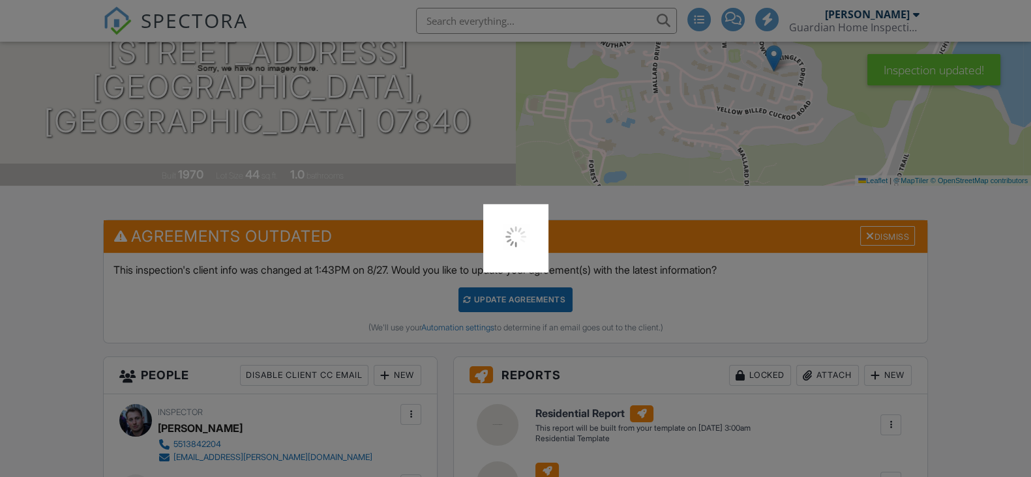
scroll to position [0, 0]
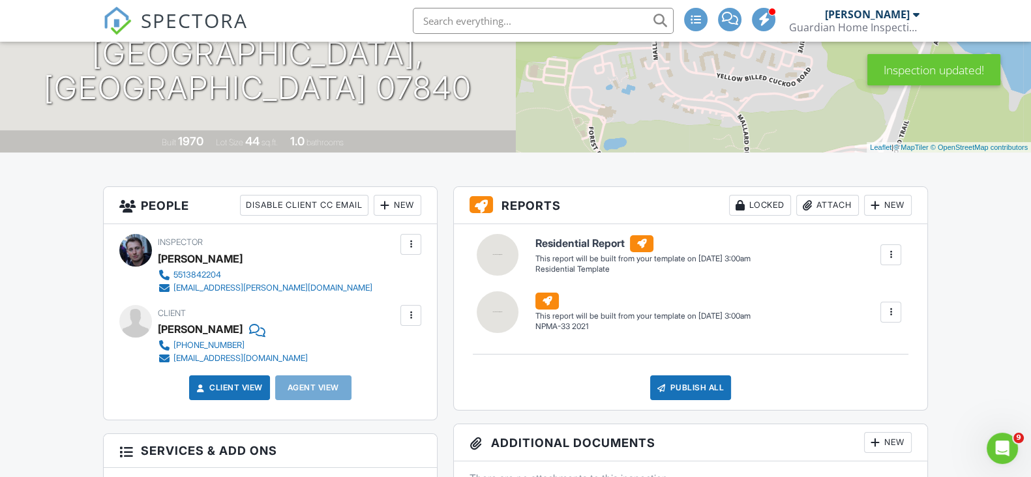
scroll to position [162, 0]
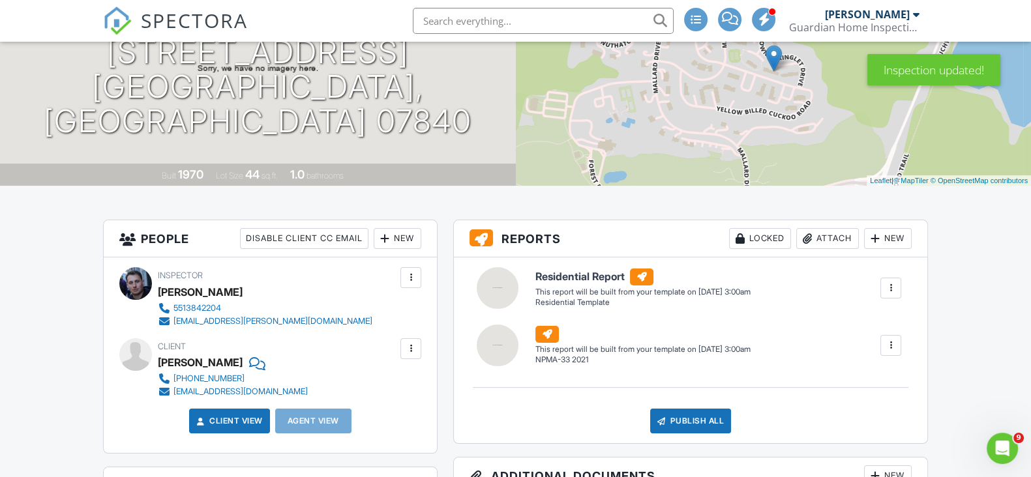
click at [417, 355] on div at bounding box center [410, 348] width 13 height 13
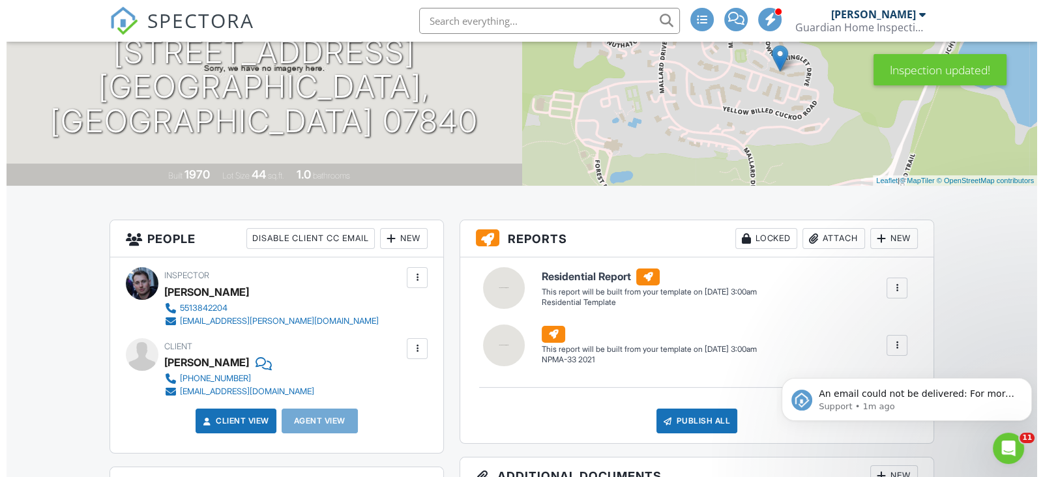
scroll to position [0, 0]
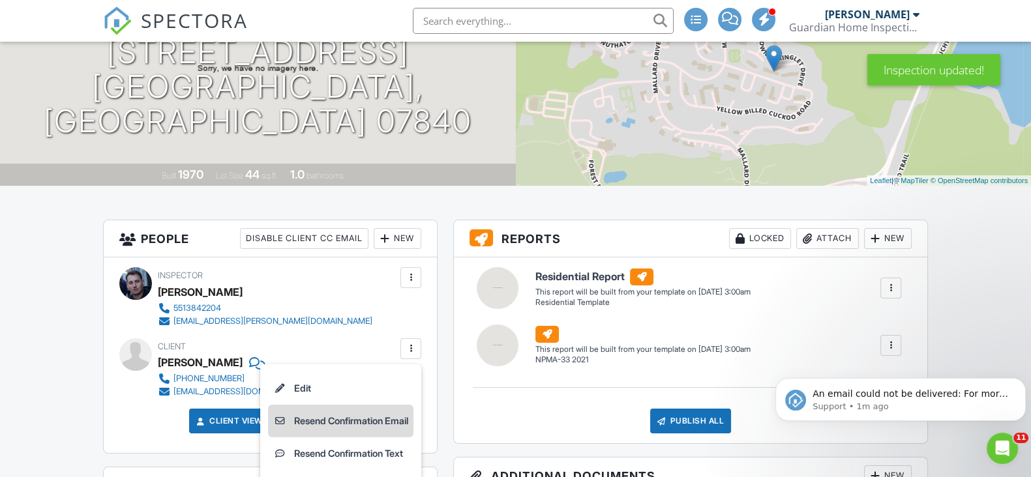
click at [388, 428] on li "Resend Confirmation Email" at bounding box center [340, 421] width 145 height 33
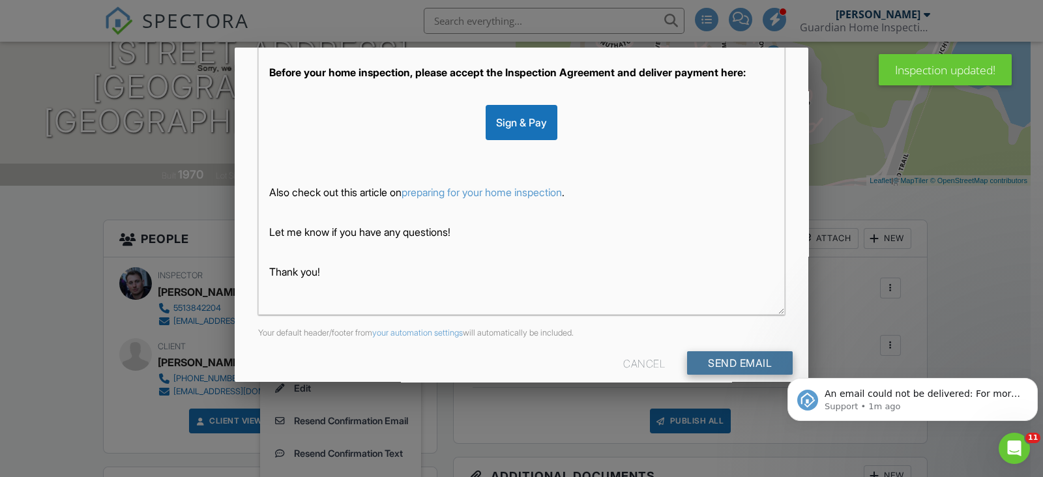
scroll to position [306, 0]
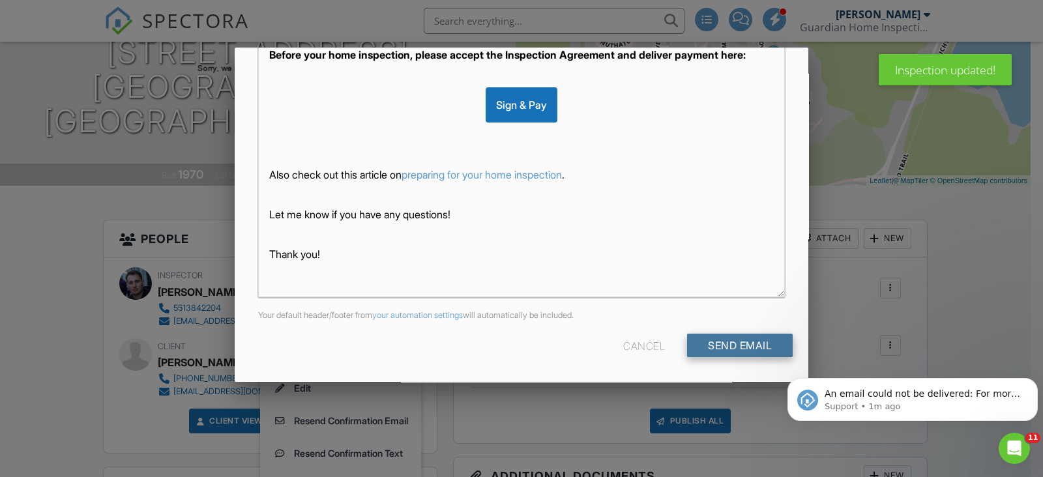
click at [722, 354] on input "Send Email" at bounding box center [740, 345] width 106 height 23
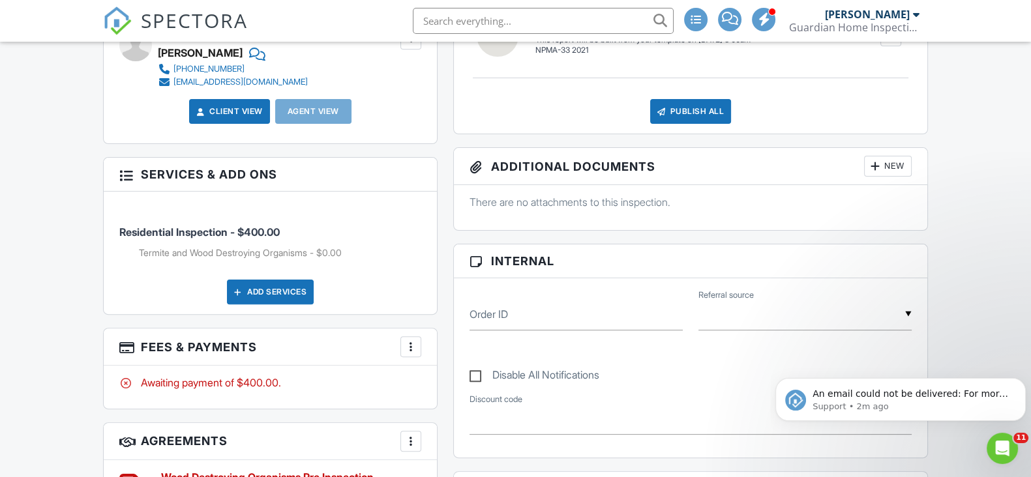
scroll to position [372, 0]
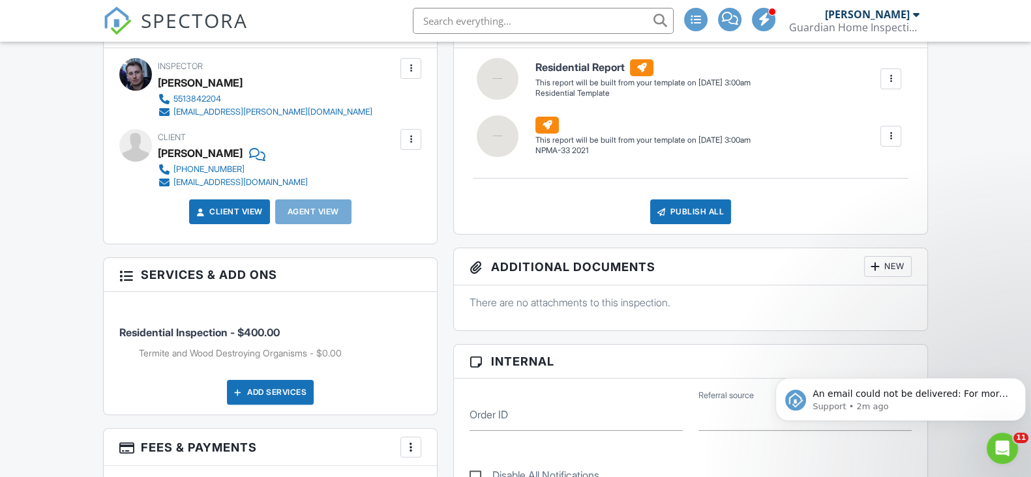
click at [411, 146] on div at bounding box center [410, 139] width 13 height 13
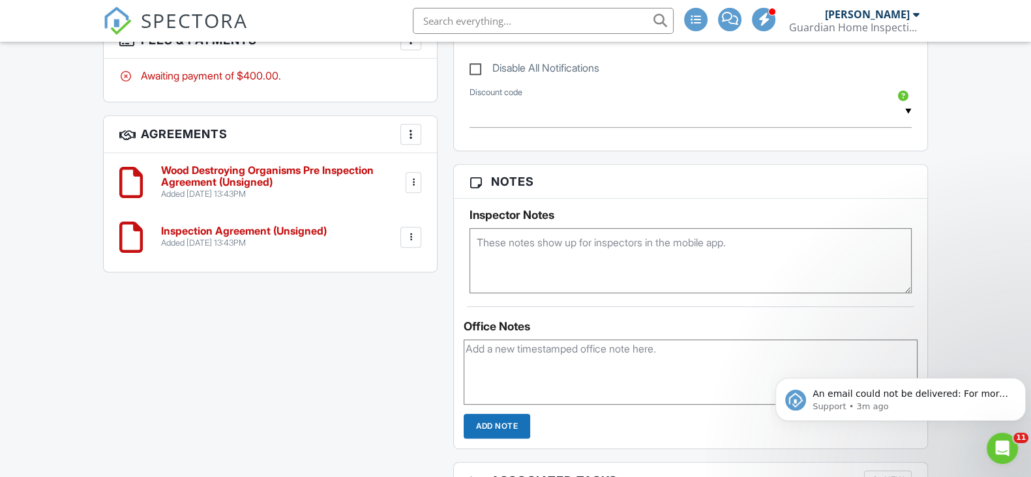
click at [76, 303] on div "Dashboard Templates Contacts Metrics Automations (Basic) Automations (Adv) Adva…" at bounding box center [515, 273] width 1031 height 2021
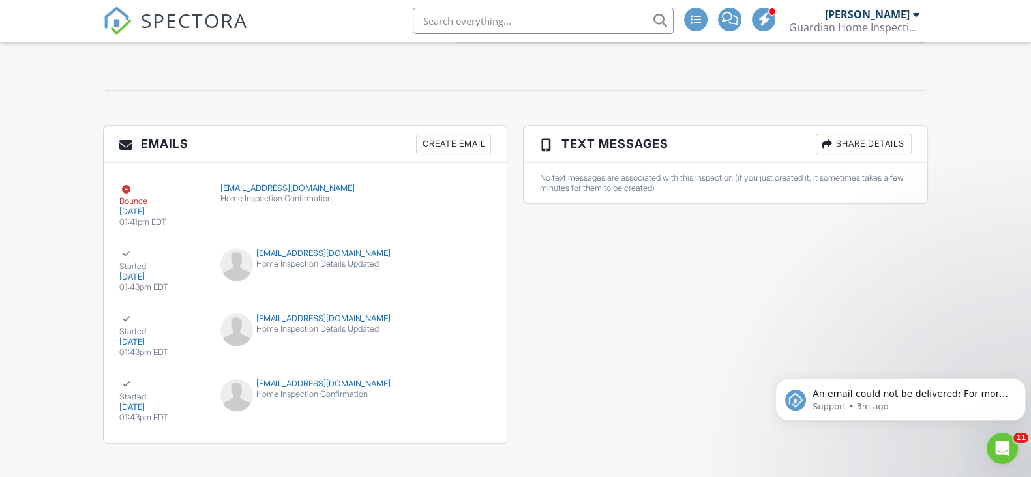
scroll to position [1594, 0]
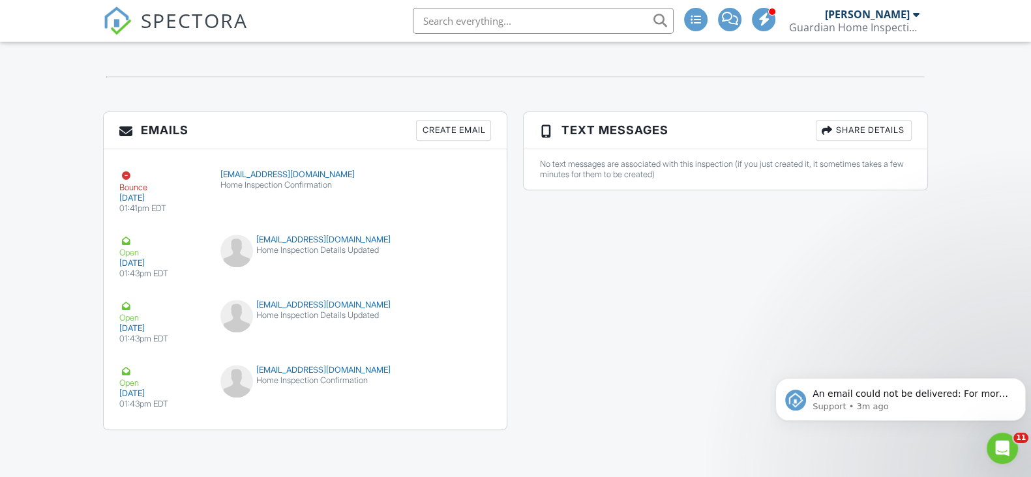
click at [799, 267] on div "Emails Create Email Bounce 08/27/2025 01:41pm EDT ampudiagmichaela@gmail.com Ho…" at bounding box center [515, 278] width 841 height 332
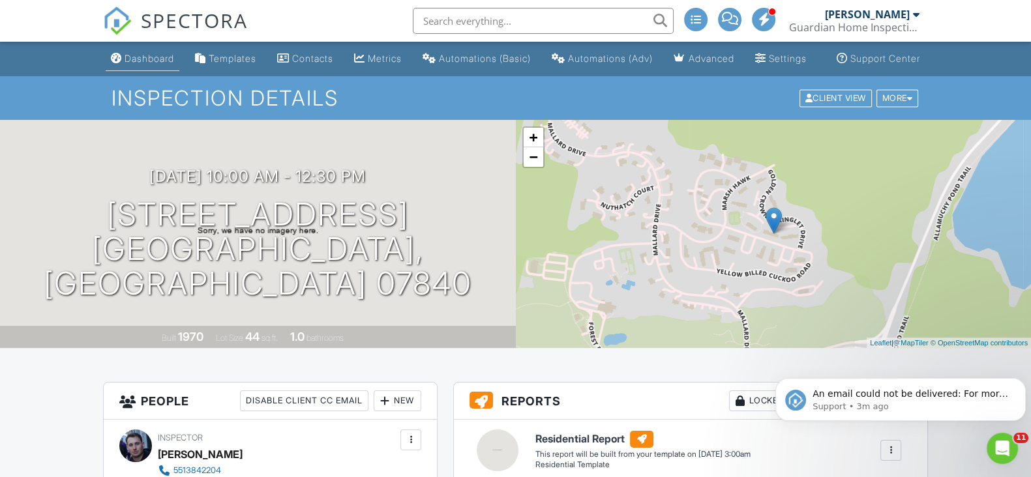
click at [130, 64] on div "Dashboard" at bounding box center [150, 58] width 50 height 11
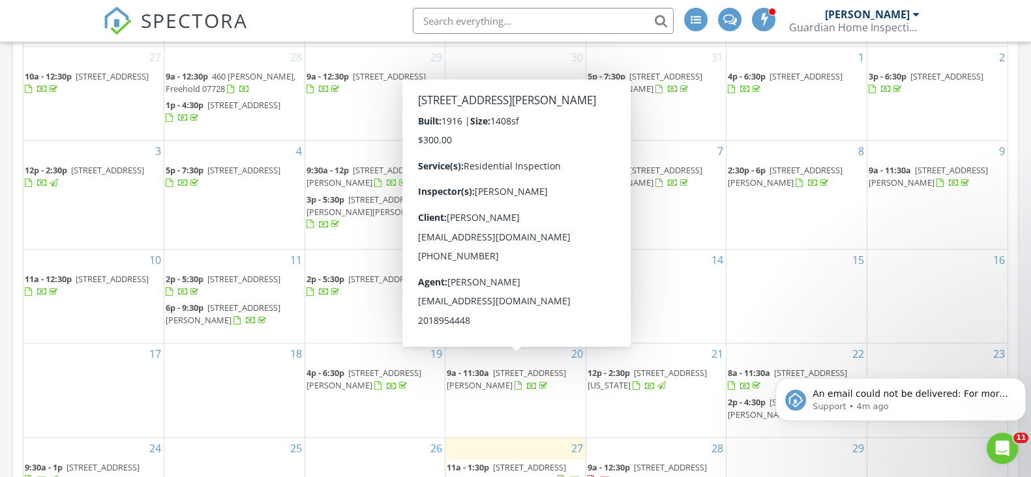
scroll to position [570, 0]
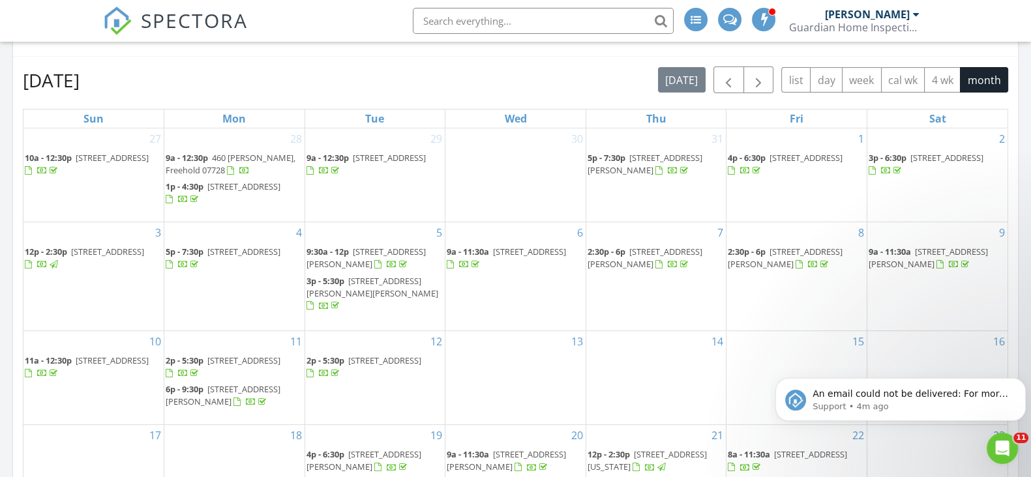
click at [498, 26] on input "text" at bounding box center [543, 21] width 261 height 26
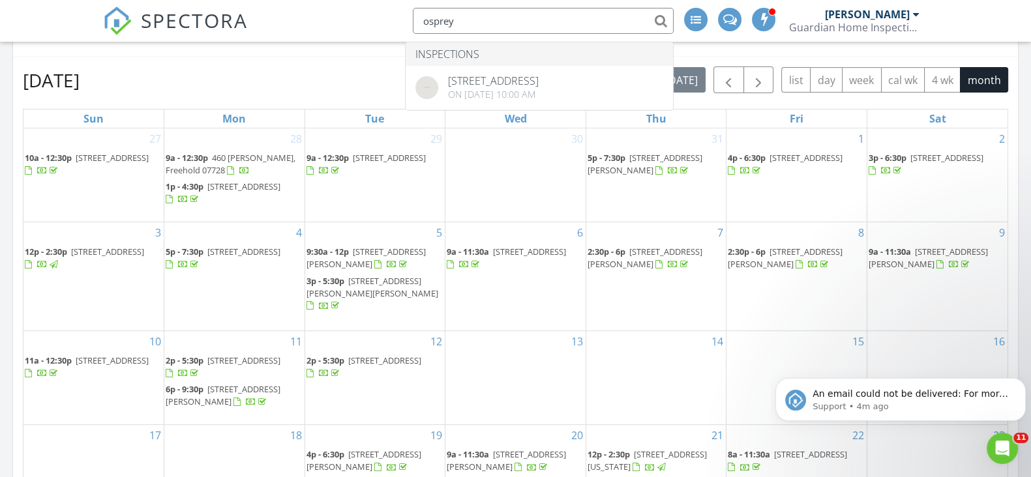
type input "osprey"
click at [335, 59] on div "August 2025 today list day week cal wk 4 wk month Sun Mon Tue Wed Thu Fri Sat 2…" at bounding box center [515, 353] width 1005 height 593
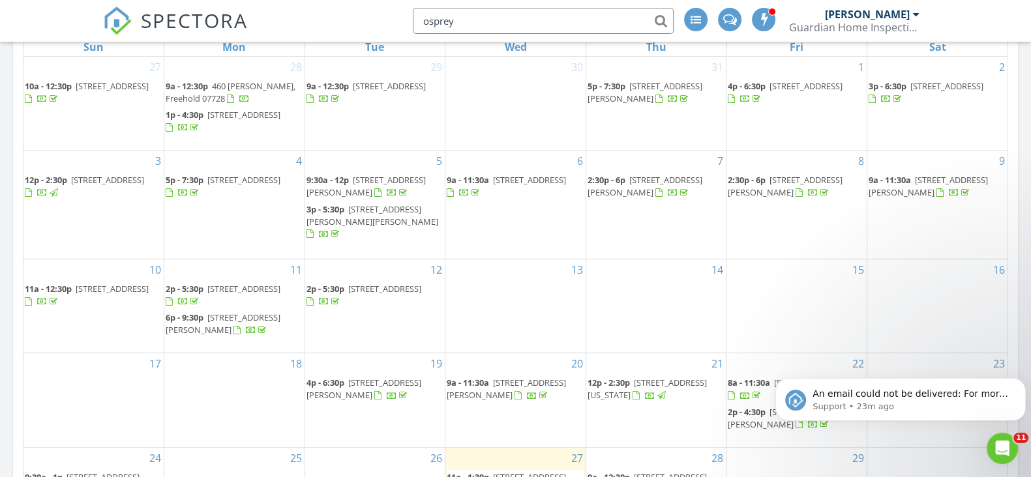
scroll to position [815, 0]
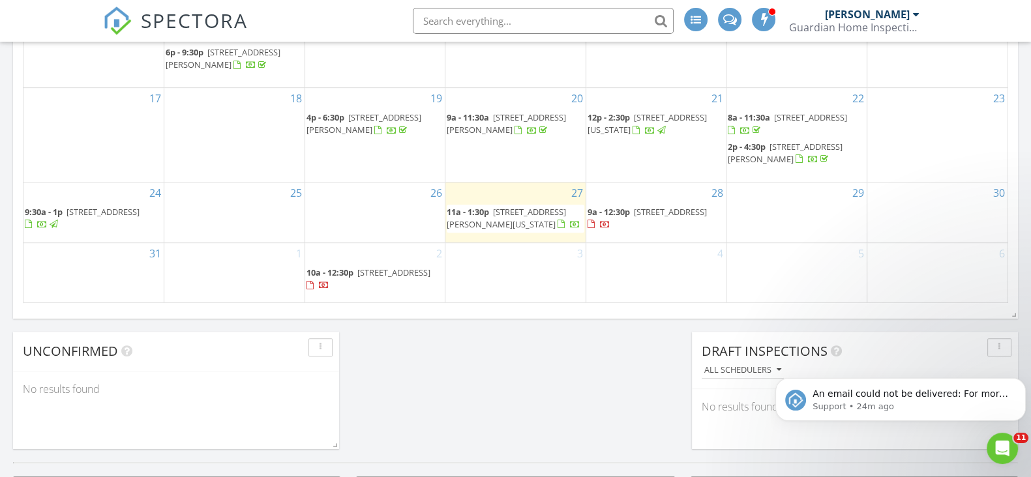
scroll to position [866, 0]
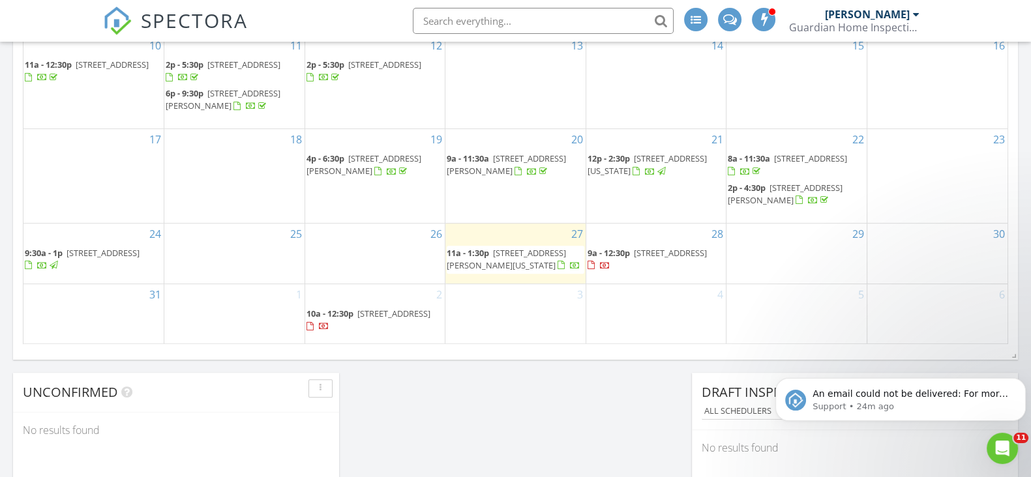
click at [539, 247] on span "[STREET_ADDRESS][PERSON_NAME][US_STATE]" at bounding box center [506, 259] width 119 height 24
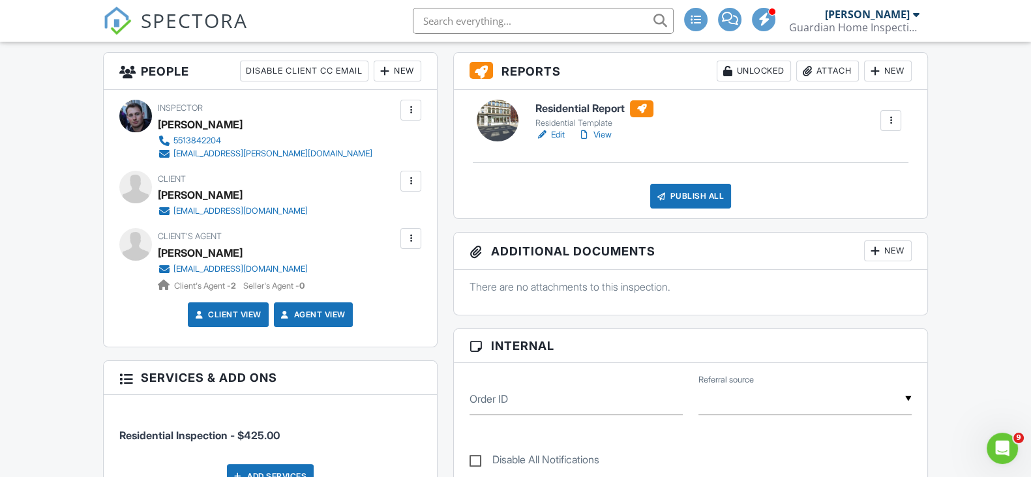
scroll to position [245, 0]
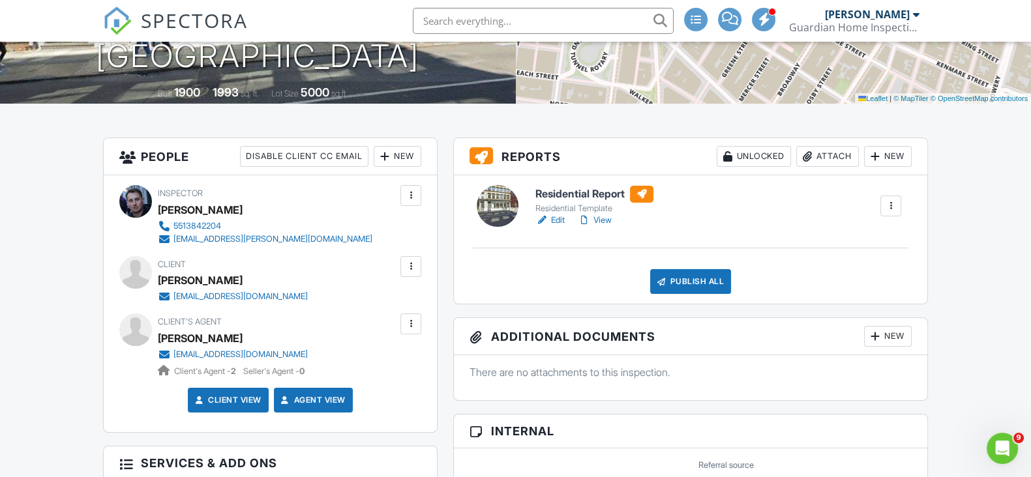
click at [552, 227] on link "Edit" at bounding box center [549, 220] width 29 height 13
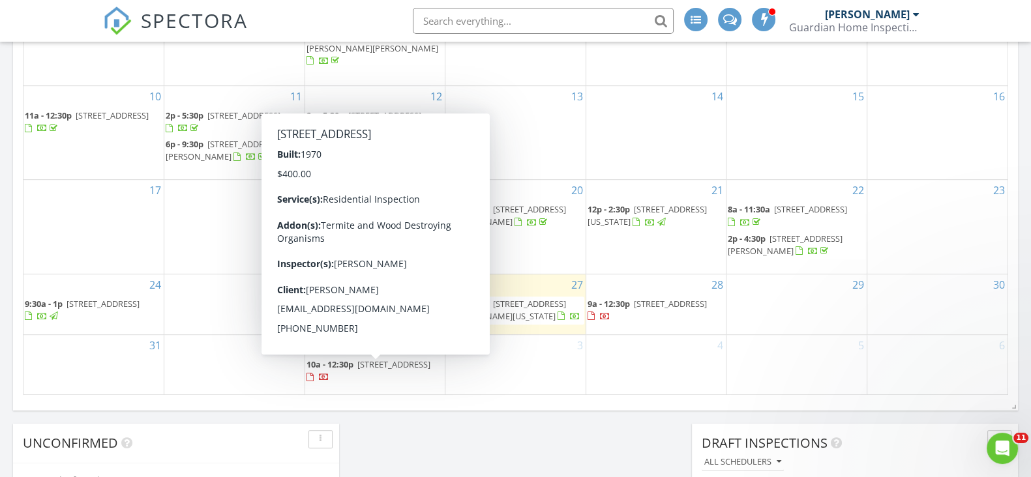
click at [357, 370] on span "142 Osprey Rd, Hackettstown 07840" at bounding box center [393, 365] width 73 height 12
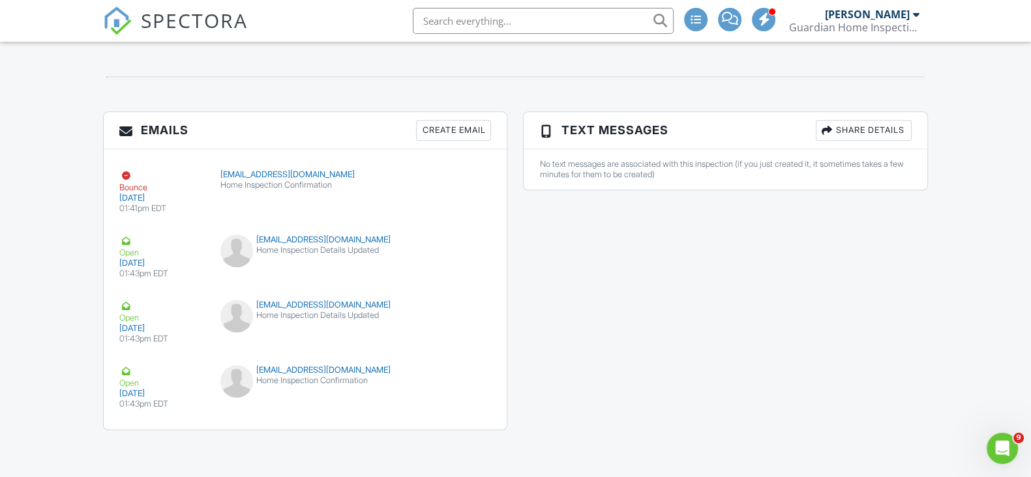
click at [684, 397] on div "Emails Create Email Bounce 08/27/2025 01:41pm EDT ampudiagmichaela@gmail.com Ho…" at bounding box center [515, 278] width 841 height 332
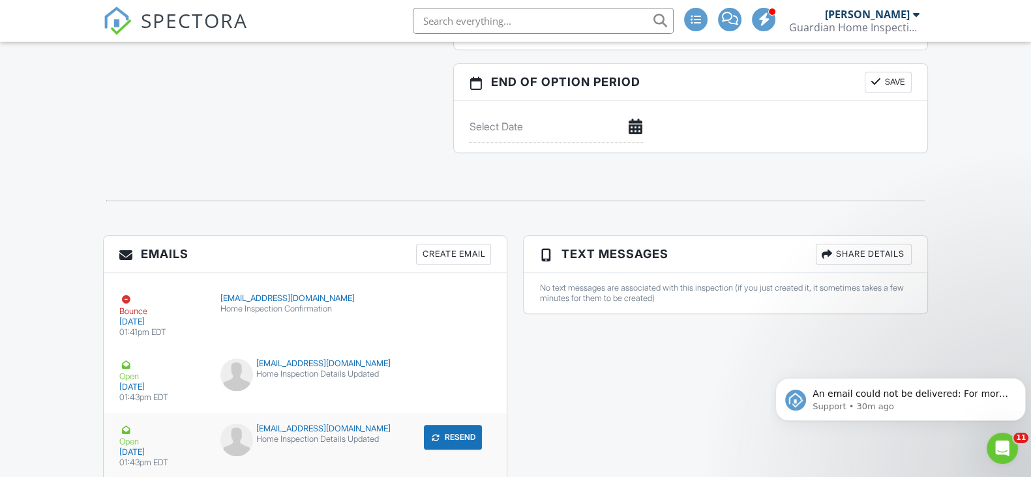
scroll to position [1594, 0]
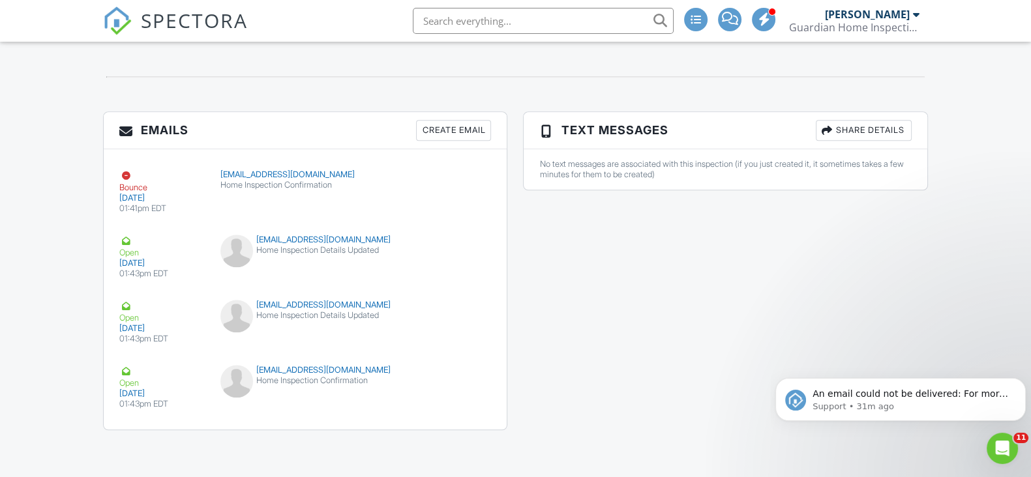
click at [756, 285] on div "Emails Create Email Bounce 08/27/2025 01:41pm EDT ampudiagmichaela@gmail.com Ho…" at bounding box center [515, 278] width 841 height 332
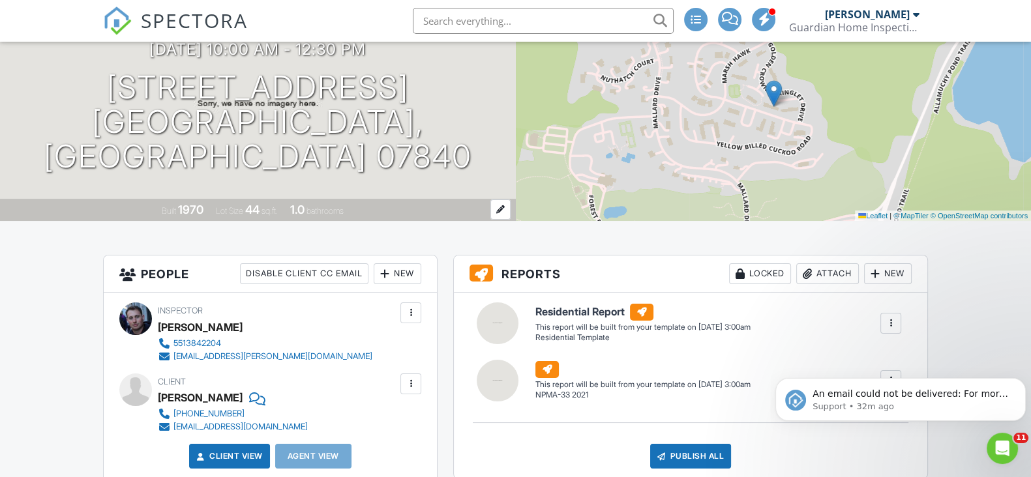
scroll to position [0, 0]
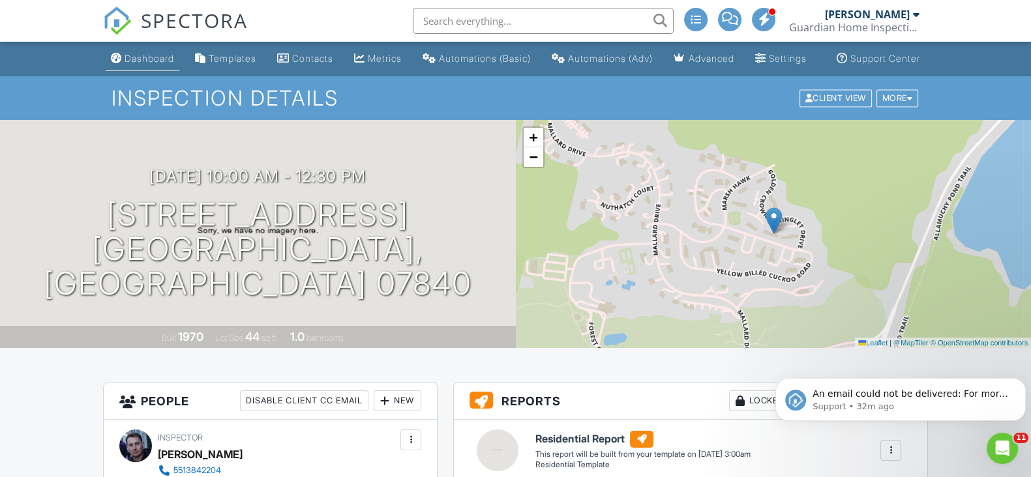
click at [146, 59] on link "Dashboard" at bounding box center [143, 59] width 74 height 24
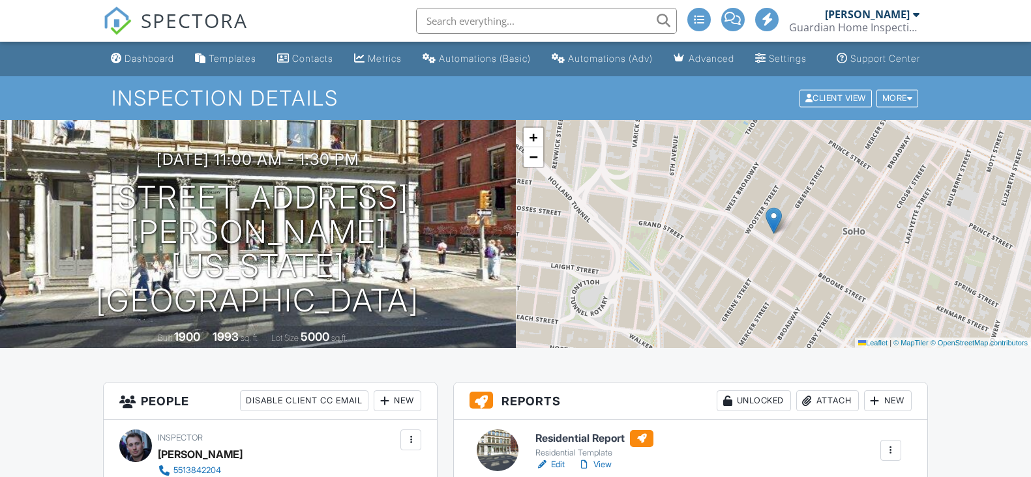
scroll to position [325, 0]
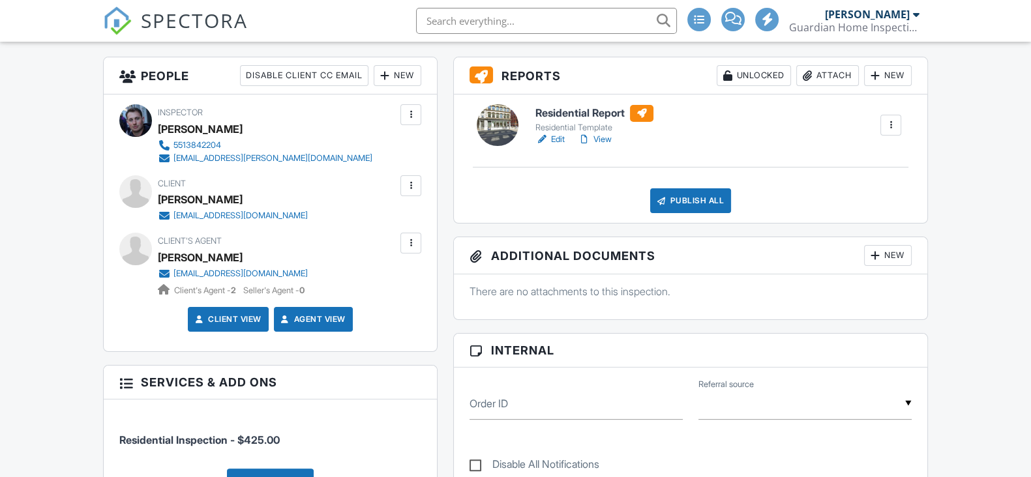
click at [551, 146] on link "Edit" at bounding box center [549, 139] width 29 height 13
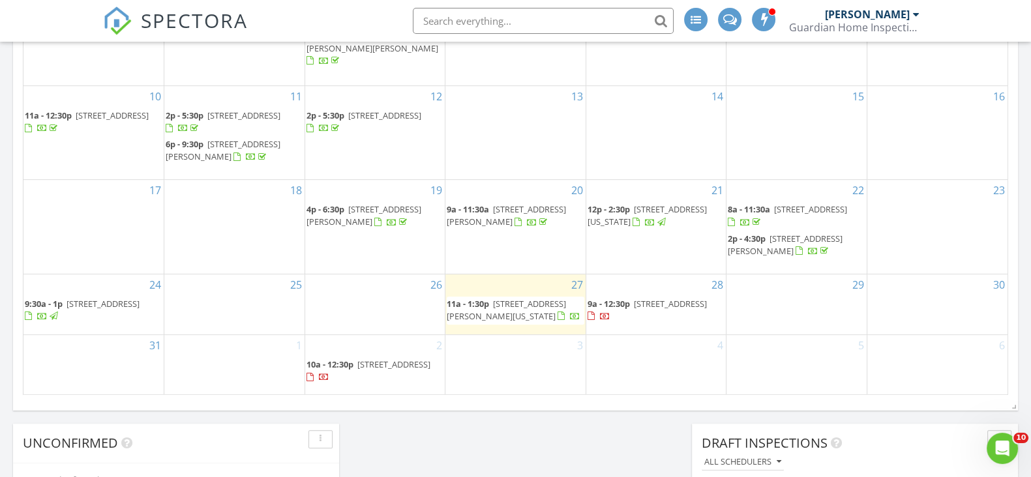
scroll to position [897, 0]
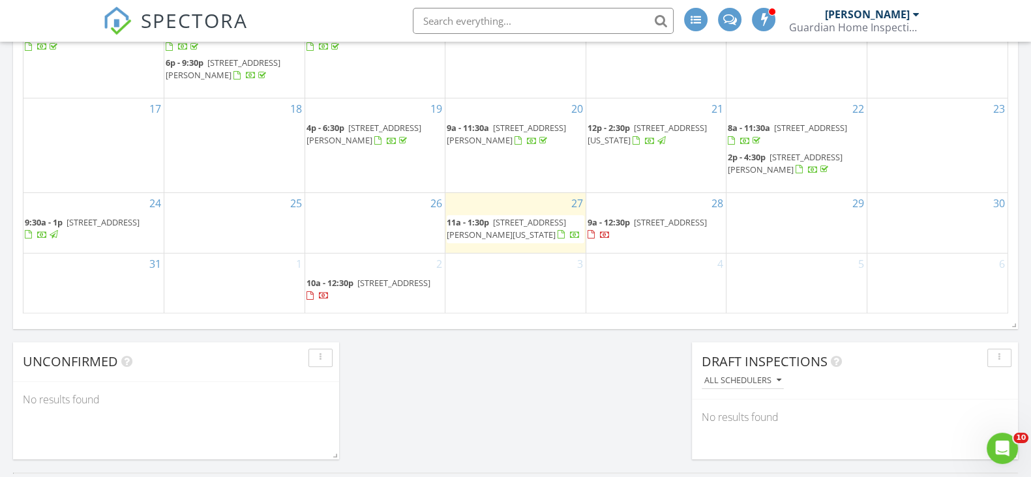
click at [509, 221] on span "470 Broome St 4S, New York 10013" at bounding box center [506, 228] width 119 height 24
